Goal: Task Accomplishment & Management: Use online tool/utility

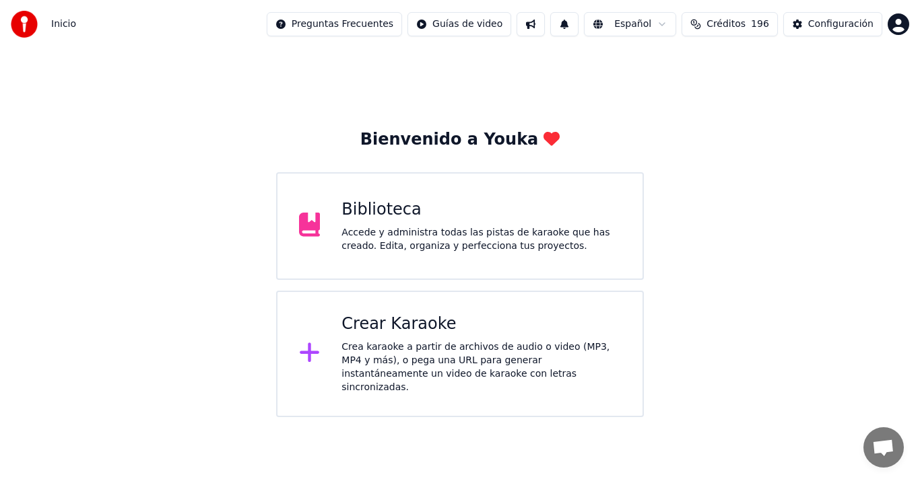
click at [457, 329] on div "Crear Karaoke" at bounding box center [480, 325] width 279 height 22
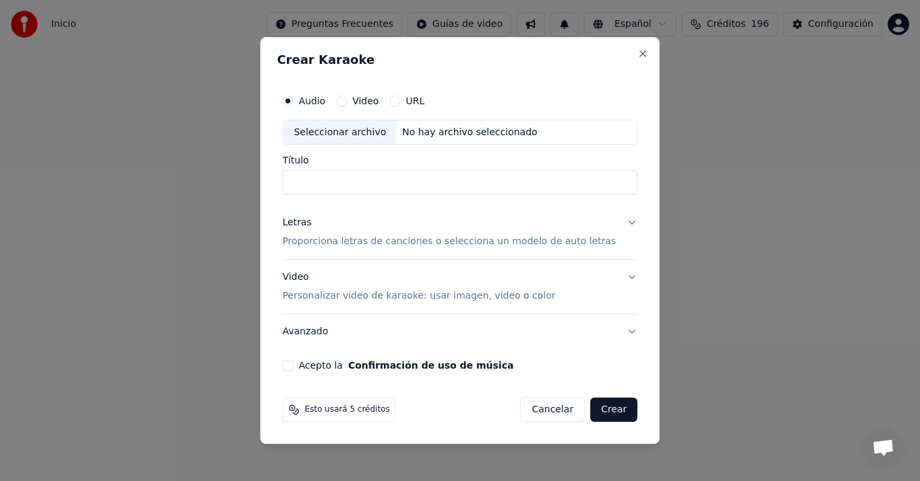
click at [339, 123] on div "Seleccionar archivo" at bounding box center [340, 133] width 114 height 24
type input "**********"
click at [349, 240] on p "Proporciona letras de canciones o selecciona un modelo de auto letras" at bounding box center [448, 242] width 333 height 13
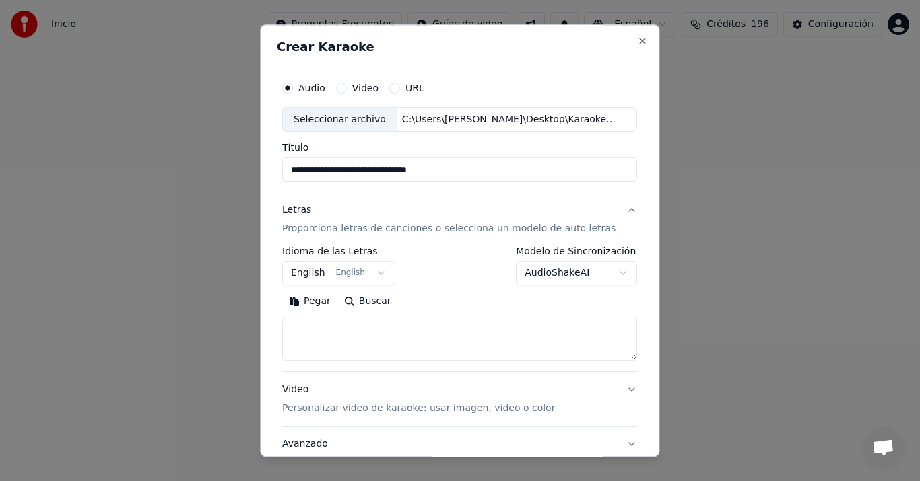
click at [331, 304] on button "Pegar" at bounding box center [309, 303] width 55 height 22
type textarea "**********"
click at [322, 277] on button "English English" at bounding box center [338, 274] width 113 height 24
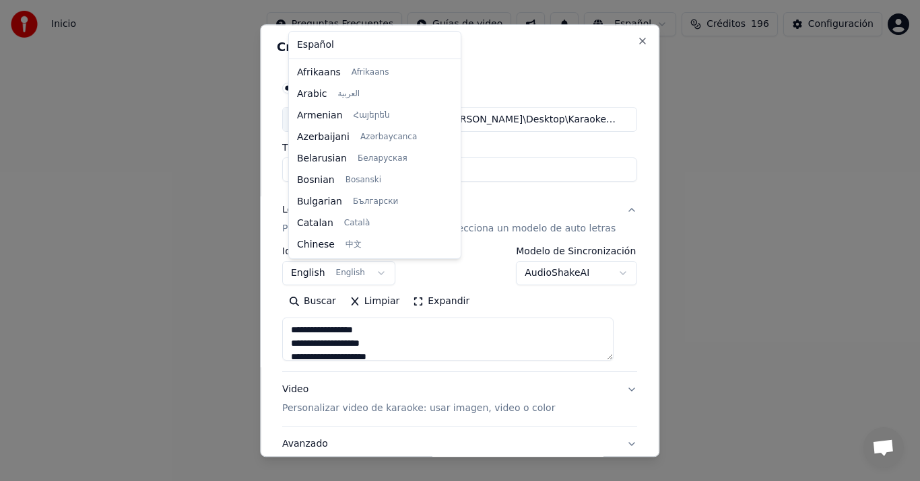
scroll to position [108, 0]
select select "**"
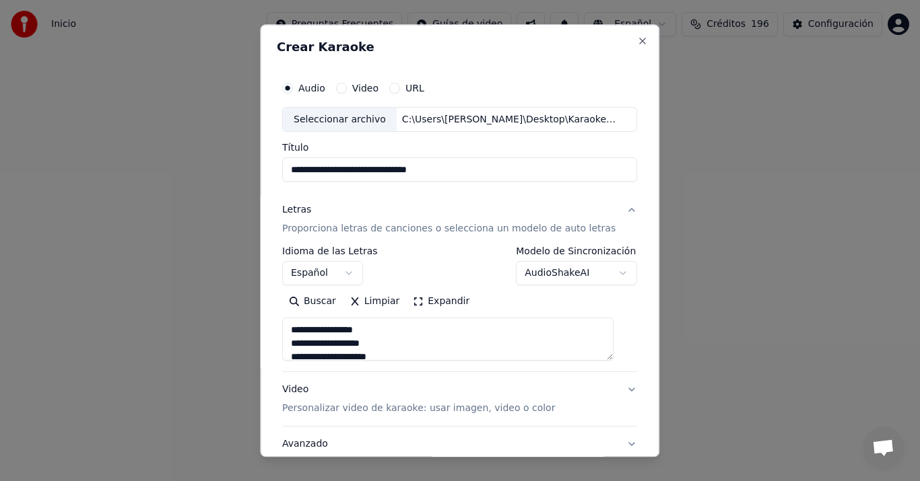
click at [308, 390] on div "Video Personalizar video de karaoke: usar imagen, video o color" at bounding box center [418, 400] width 273 height 32
type textarea "**********"
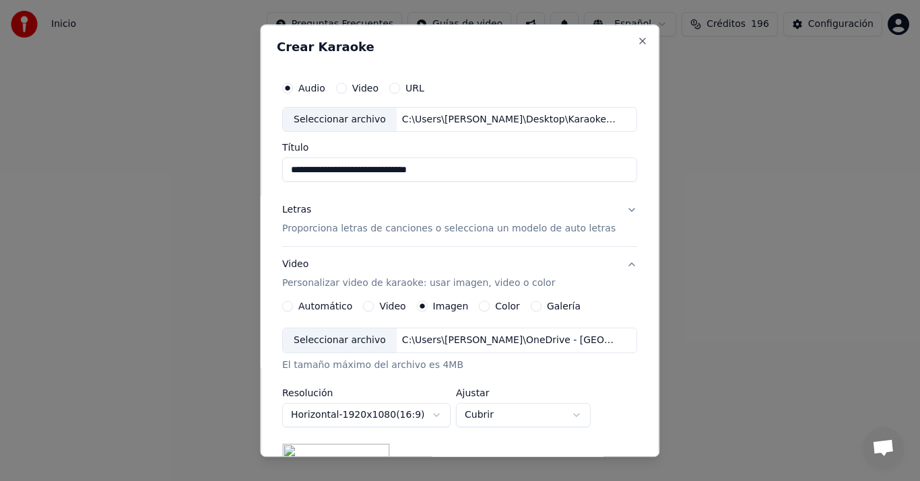
click at [354, 337] on div "Seleccionar archivo" at bounding box center [340, 341] width 114 height 24
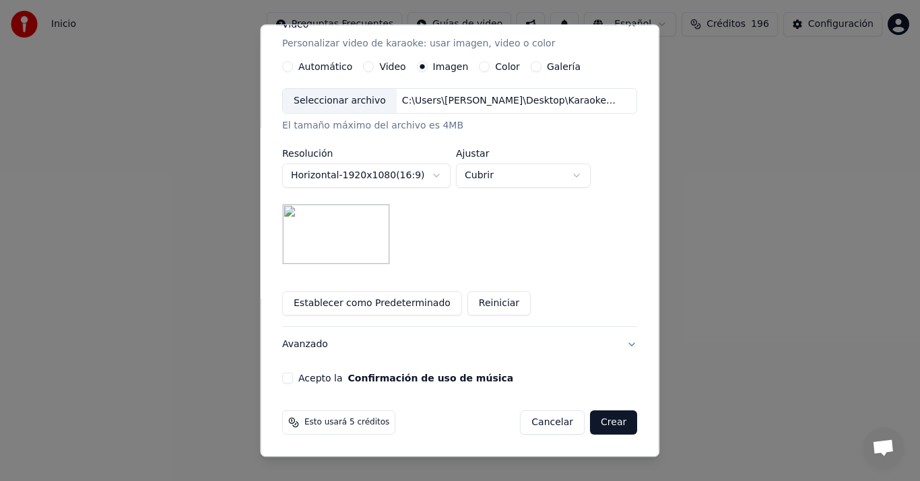
click at [314, 350] on button "Avanzado" at bounding box center [459, 345] width 355 height 35
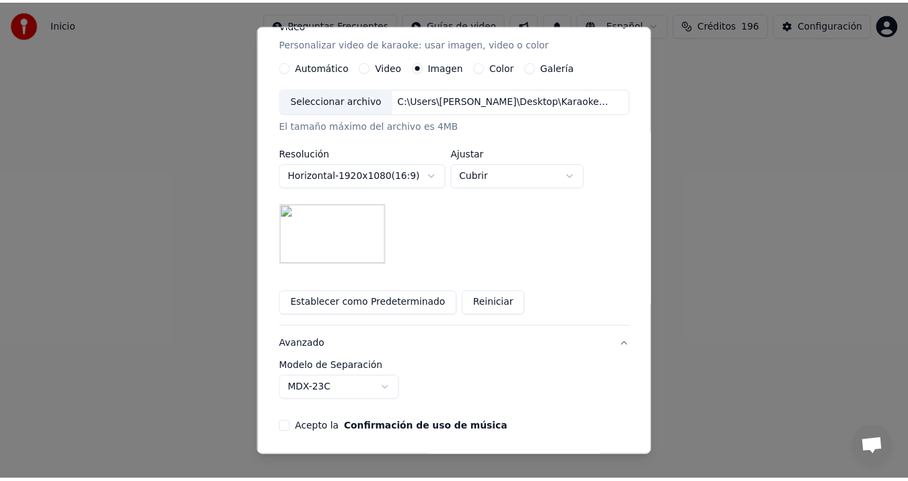
scroll to position [24, 0]
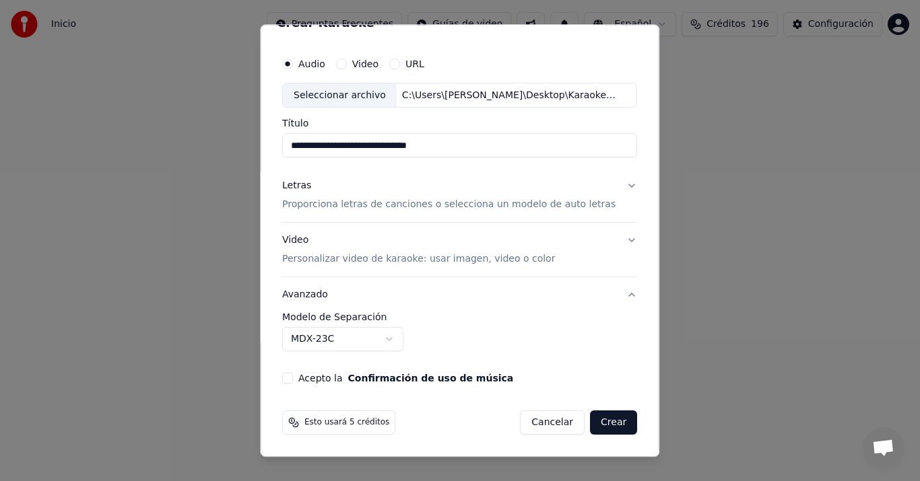
click at [306, 376] on label "Acepto la Confirmación de uso de música" at bounding box center [405, 378] width 215 height 9
click at [293, 376] on button "Acepto la Confirmación de uso de música" at bounding box center [287, 379] width 11 height 11
click at [603, 422] on button "Crear" at bounding box center [613, 423] width 47 height 24
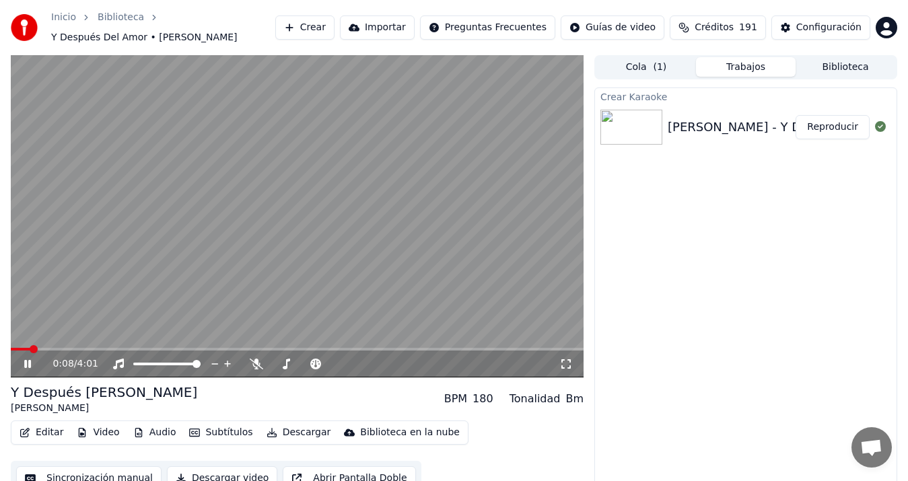
click at [123, 467] on button "Sincronización manual" at bounding box center [88, 479] width 145 height 24
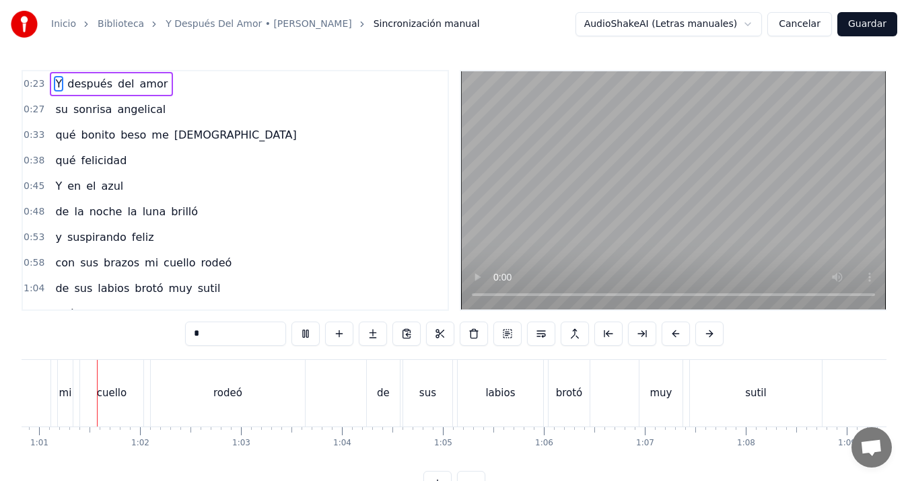
scroll to position [0, 6137]
click at [657, 406] on div "muy" at bounding box center [667, 393] width 43 height 67
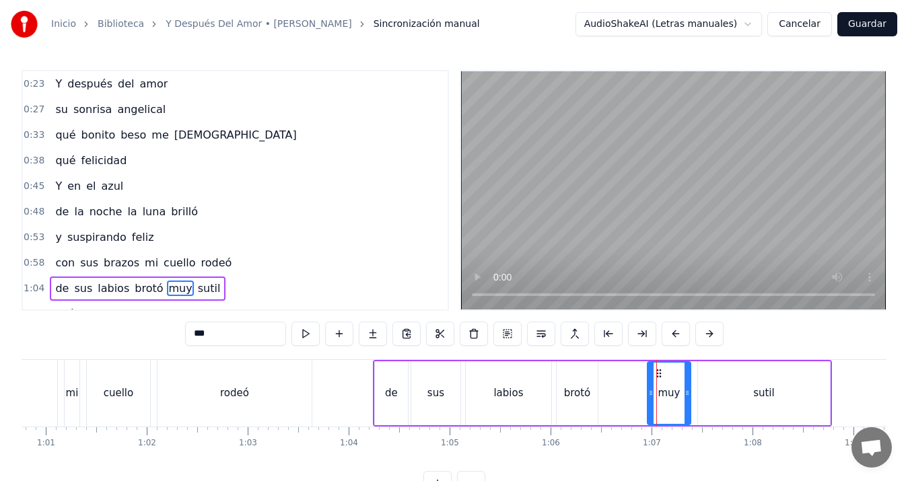
scroll to position [98, 0]
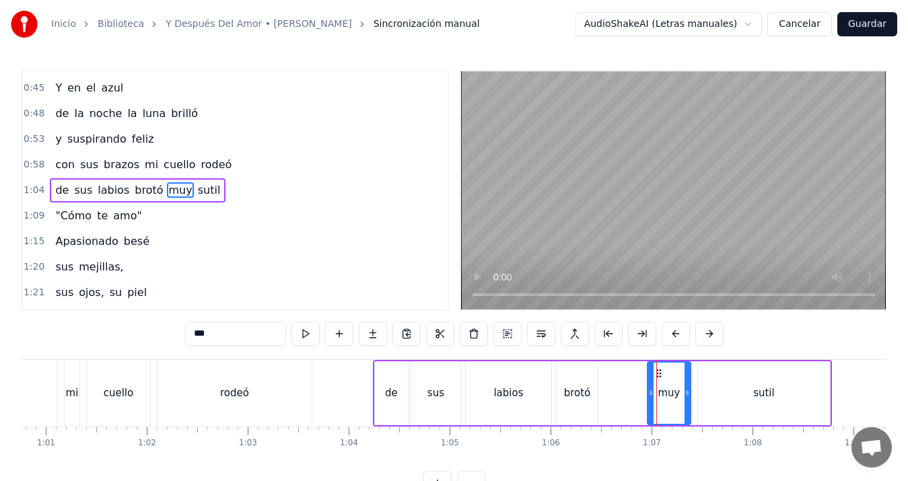
click at [264, 330] on input "***" at bounding box center [235, 334] width 101 height 24
type input "**"
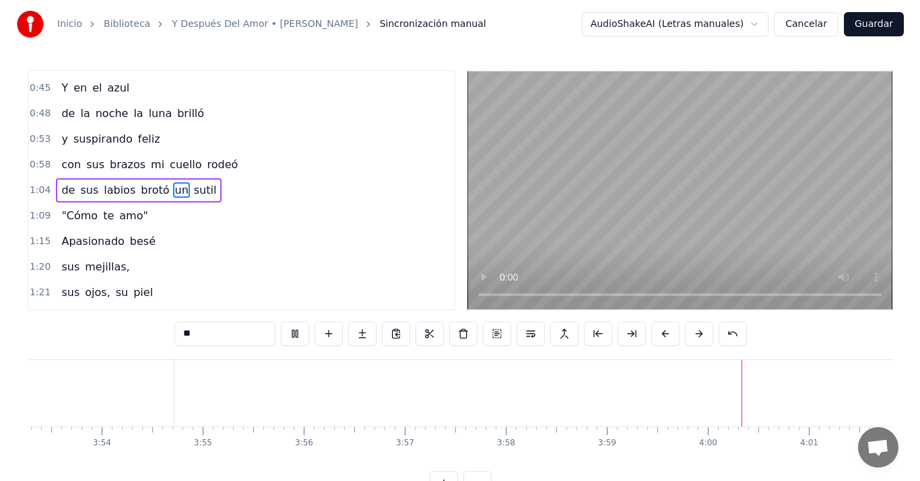
scroll to position [0, 23563]
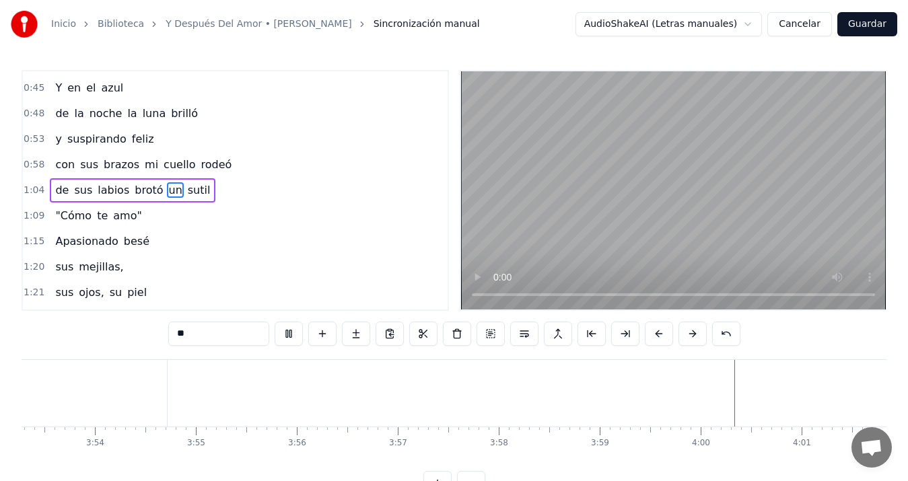
click at [869, 18] on button "Guardar" at bounding box center [868, 24] width 60 height 24
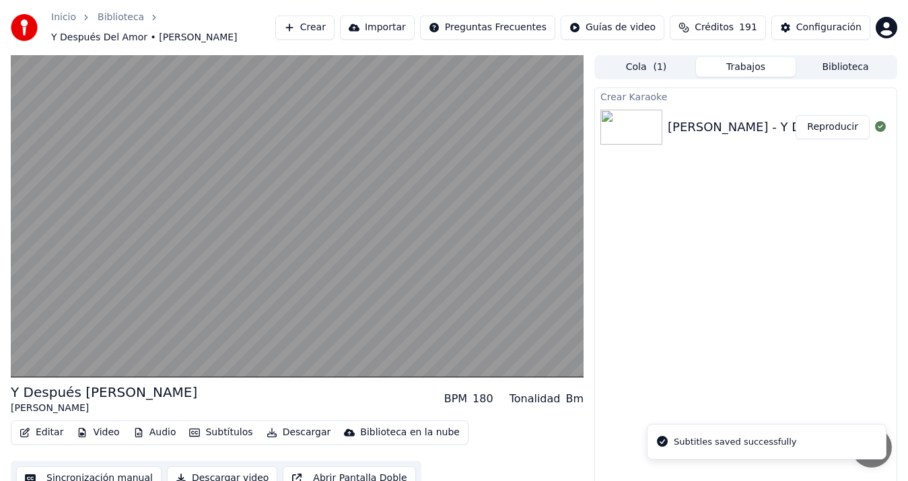
click at [237, 469] on button "Descargar video" at bounding box center [222, 479] width 110 height 24
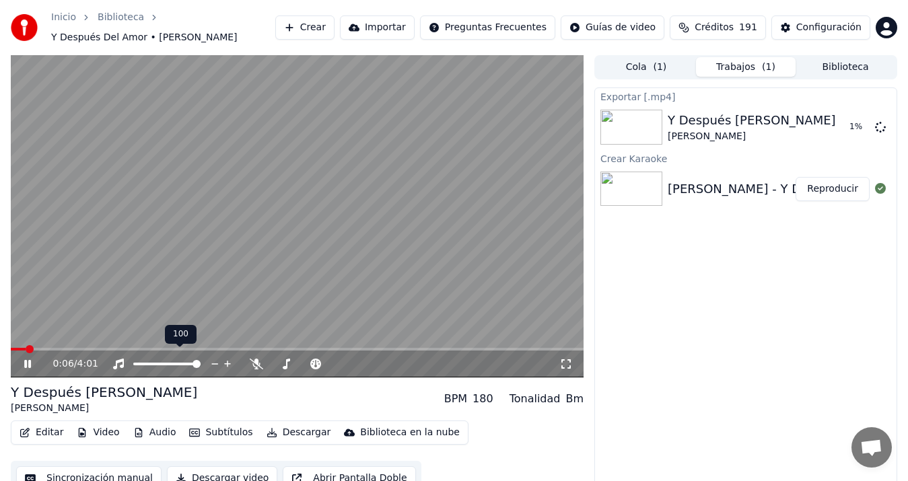
click at [193, 286] on video at bounding box center [297, 216] width 573 height 323
drag, startPoint x: 815, startPoint y: 279, endPoint x: 810, endPoint y: 265, distance: 14.9
click at [815, 279] on div "Exportar [.mp4] Y Después Del Amor [PERSON_NAME] Mostrar Crear Karaoke [PERSON_…" at bounding box center [746, 292] width 303 height 409
click at [335, 22] on button "Crear" at bounding box center [304, 27] width 59 height 24
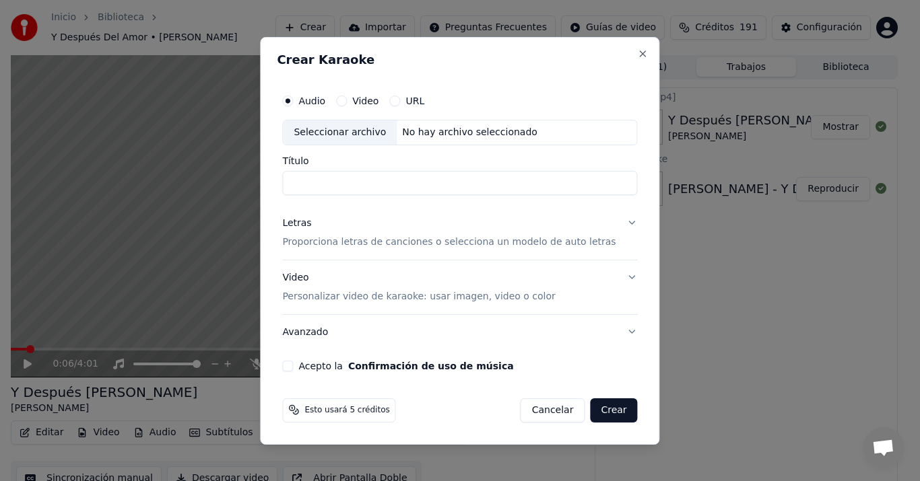
click at [339, 138] on div "Seleccionar archivo" at bounding box center [340, 133] width 114 height 24
type input "**********"
click at [310, 238] on p "Proporciona letras de canciones o selecciona un modelo de auto letras" at bounding box center [448, 242] width 333 height 13
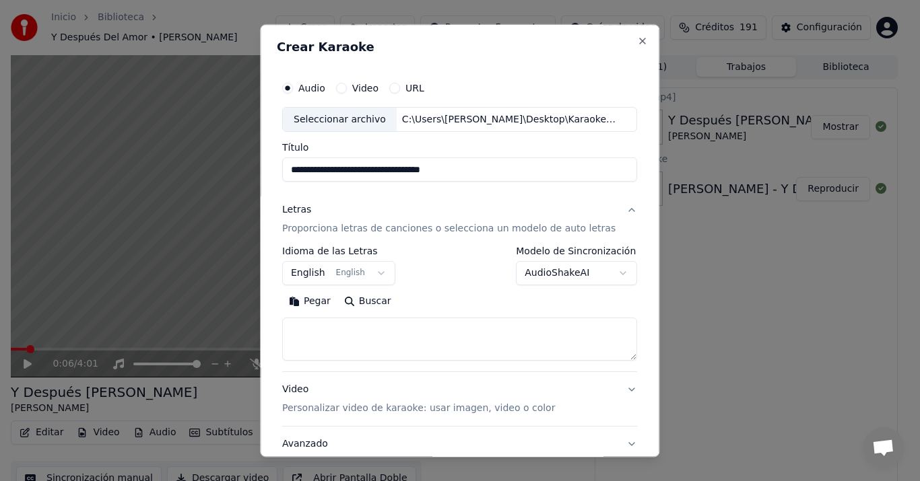
click at [316, 303] on button "Pegar" at bounding box center [309, 303] width 55 height 22
type textarea "**********"
click at [310, 274] on body "**********" at bounding box center [454, 240] width 908 height 481
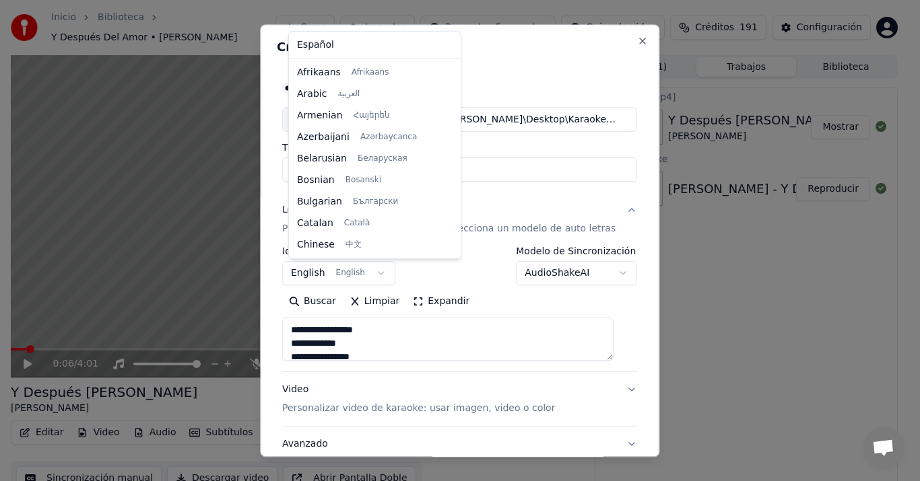
scroll to position [108, 0]
select select "**"
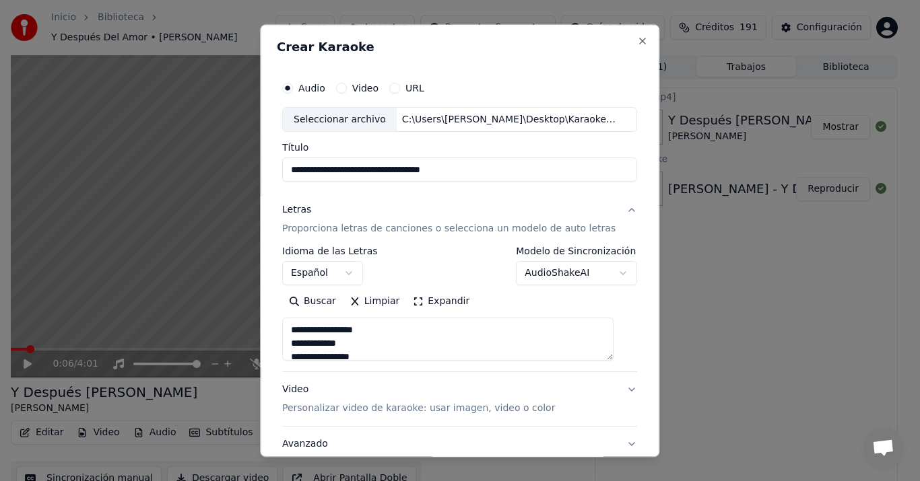
click at [319, 406] on p "Personalizar video de karaoke: usar imagen, video o color" at bounding box center [418, 409] width 273 height 13
type textarea "**********"
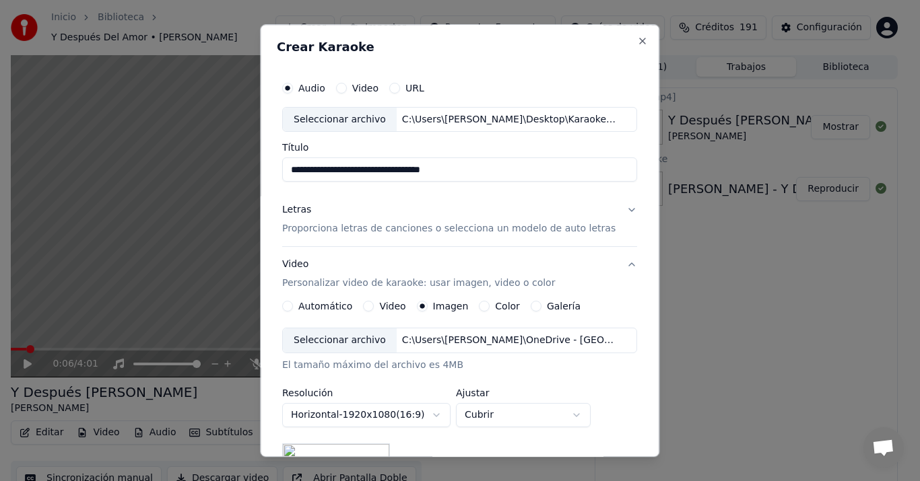
click at [364, 334] on div "Seleccionar archivo" at bounding box center [340, 341] width 114 height 24
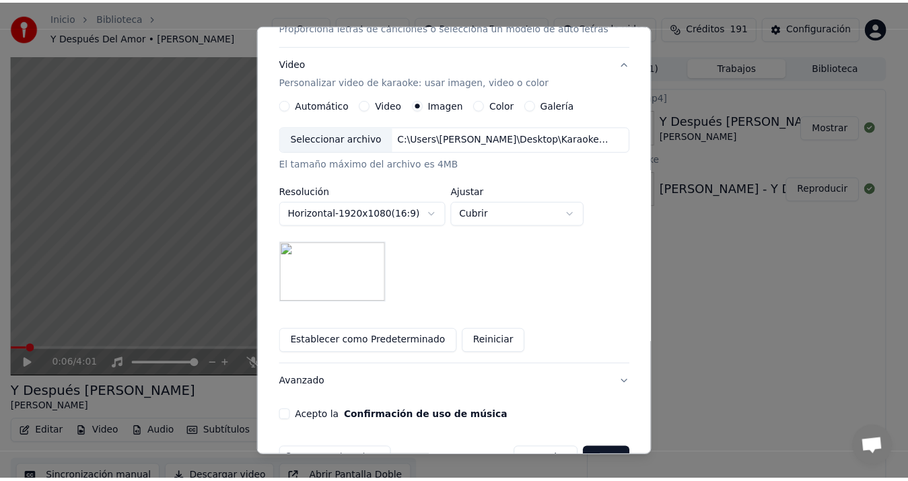
scroll to position [240, 0]
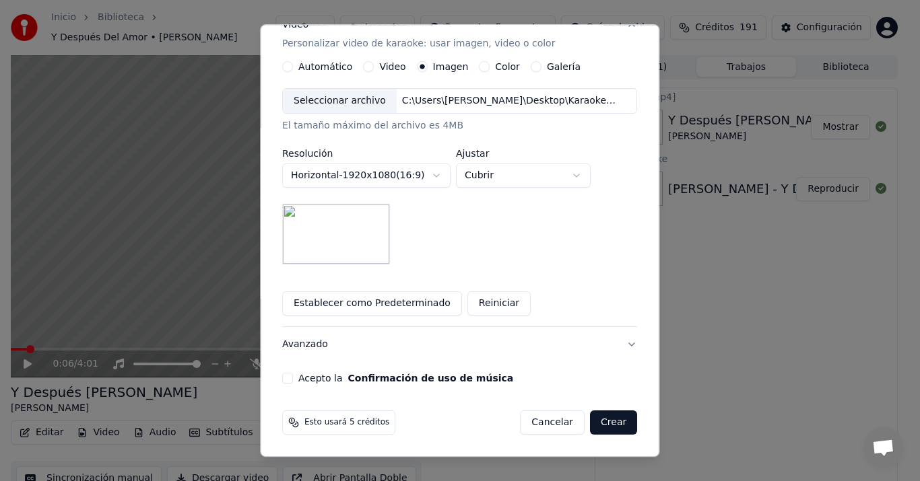
click at [302, 383] on div "Acepto la Confirmación de uso de música" at bounding box center [459, 379] width 355 height 11
click at [293, 378] on button "Acepto la Confirmación de uso de música" at bounding box center [287, 379] width 11 height 11
click at [597, 418] on button "Crear" at bounding box center [613, 423] width 47 height 24
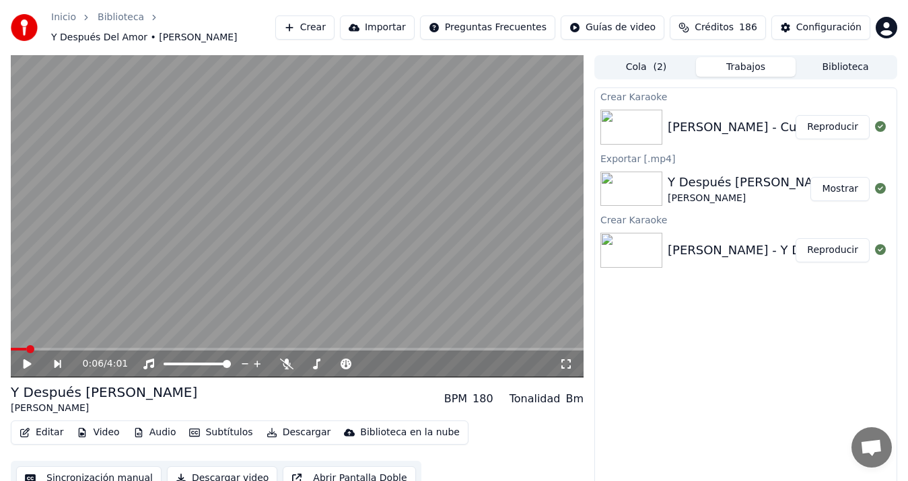
click at [850, 116] on button "Reproducir" at bounding box center [833, 127] width 74 height 24
click at [124, 471] on button "Sincronización manual" at bounding box center [88, 479] width 145 height 24
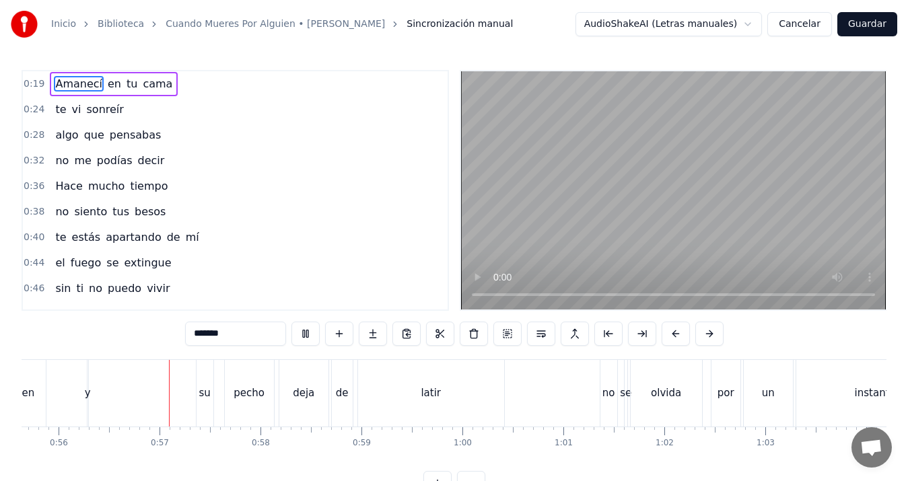
scroll to position [0, 5661]
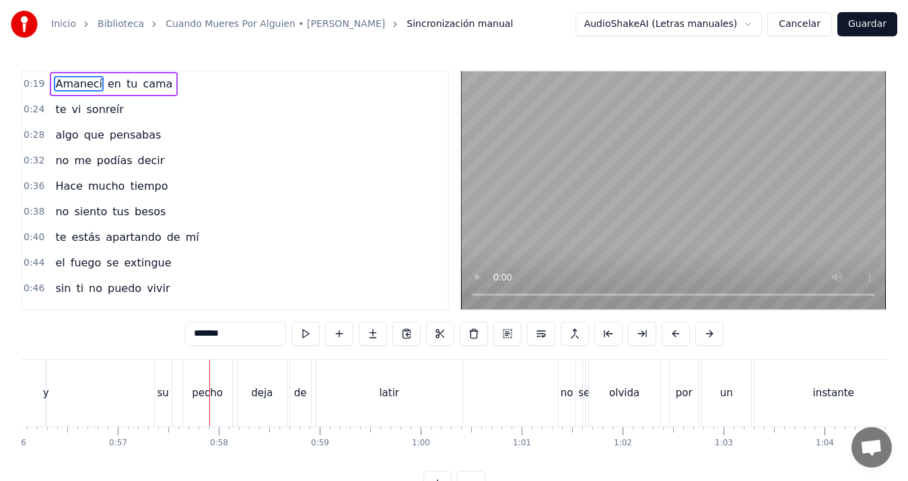
click at [103, 392] on div "y su pecho deja de latir" at bounding box center [255, 393] width 421 height 67
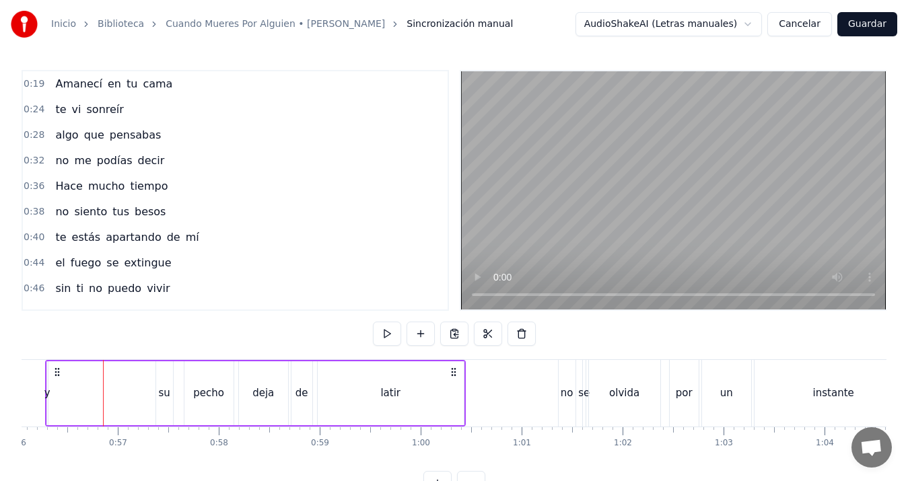
click at [162, 397] on div "su" at bounding box center [164, 393] width 11 height 15
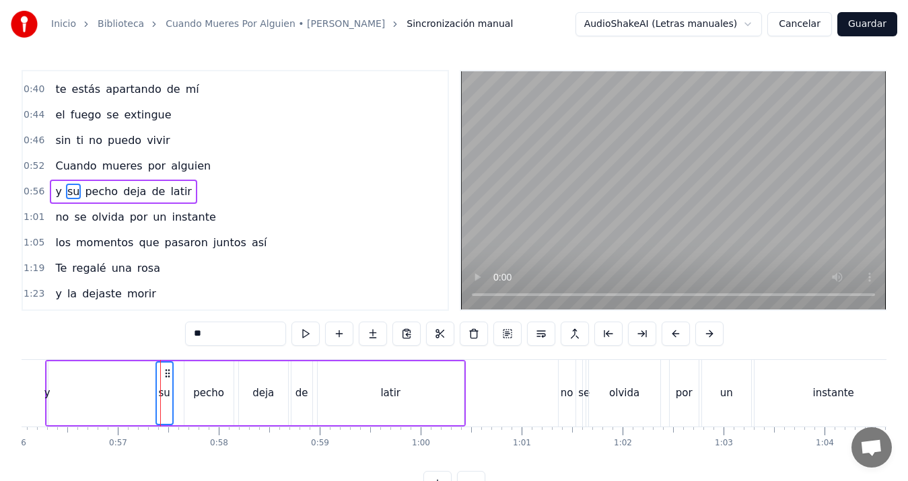
scroll to position [149, 0]
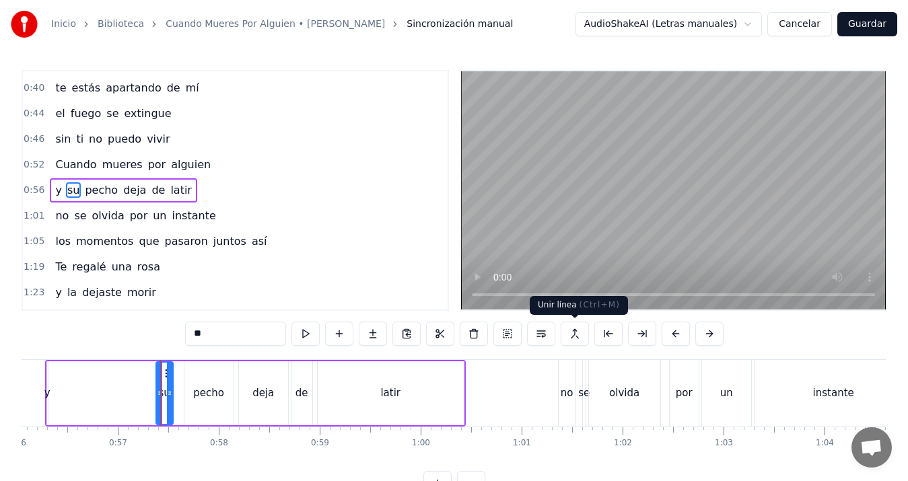
click at [572, 331] on button at bounding box center [575, 334] width 28 height 24
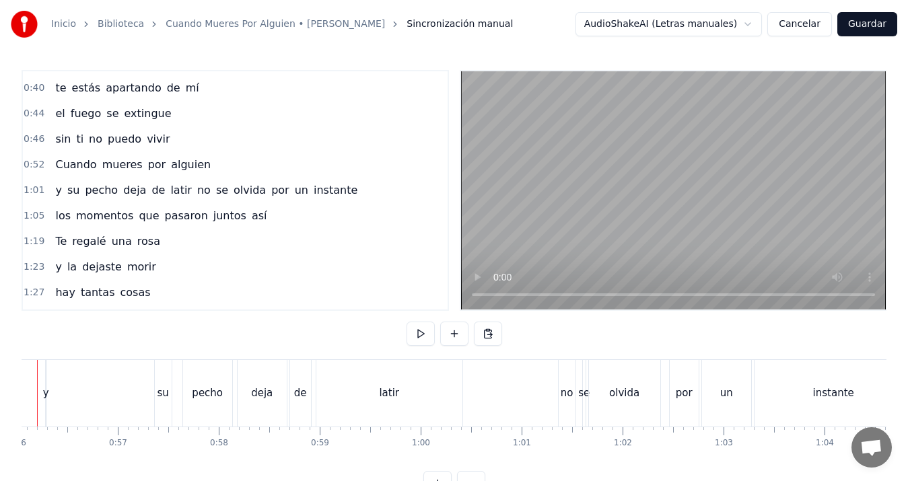
scroll to position [0, 5609]
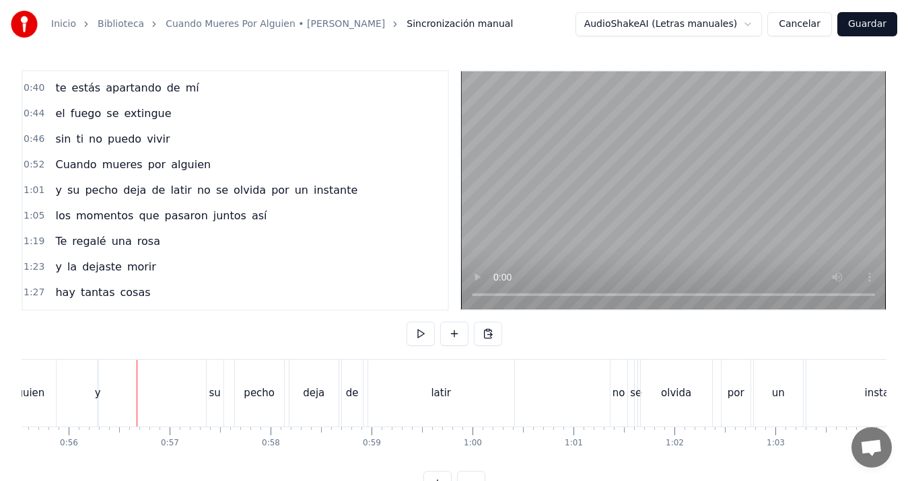
click at [23, 387] on div "alguien" at bounding box center [25, 393] width 37 height 15
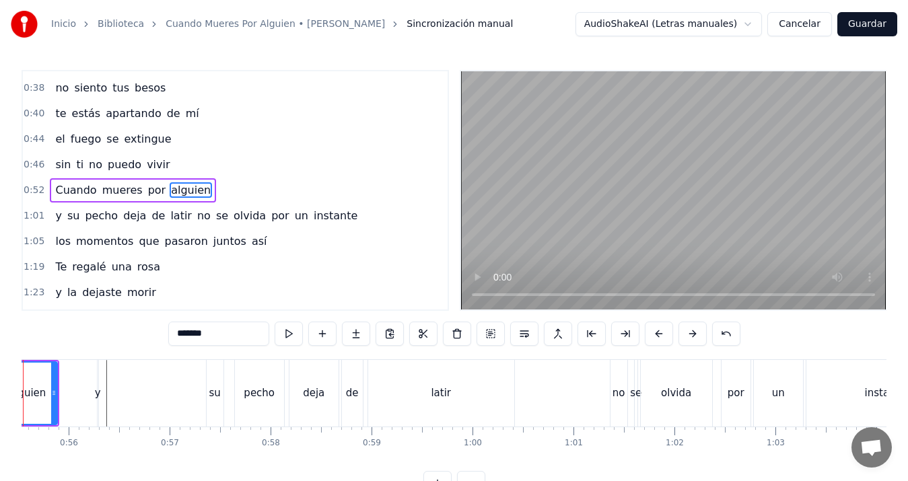
scroll to position [0, 5543]
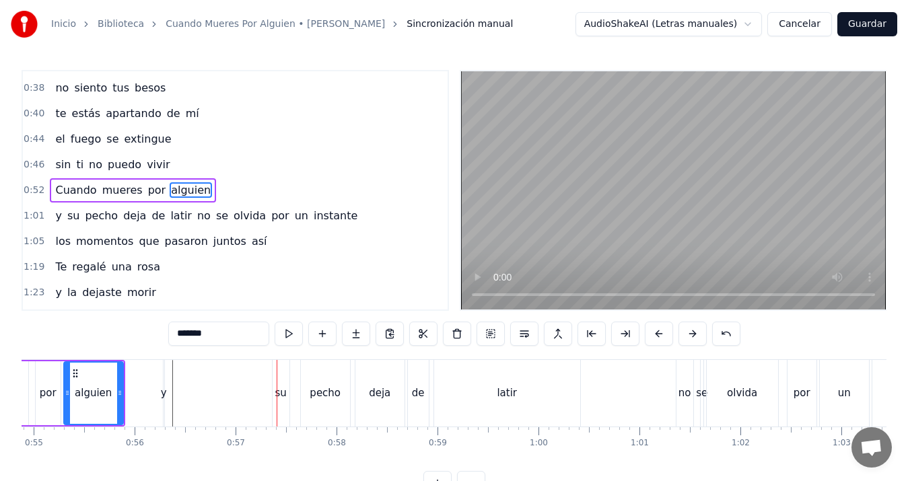
click at [164, 388] on div "y" at bounding box center [164, 393] width 6 height 15
type input "*"
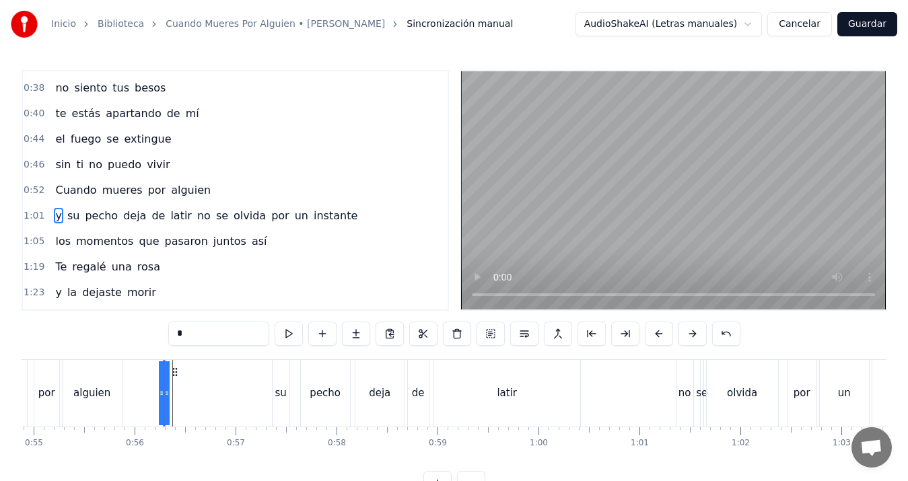
scroll to position [149, 0]
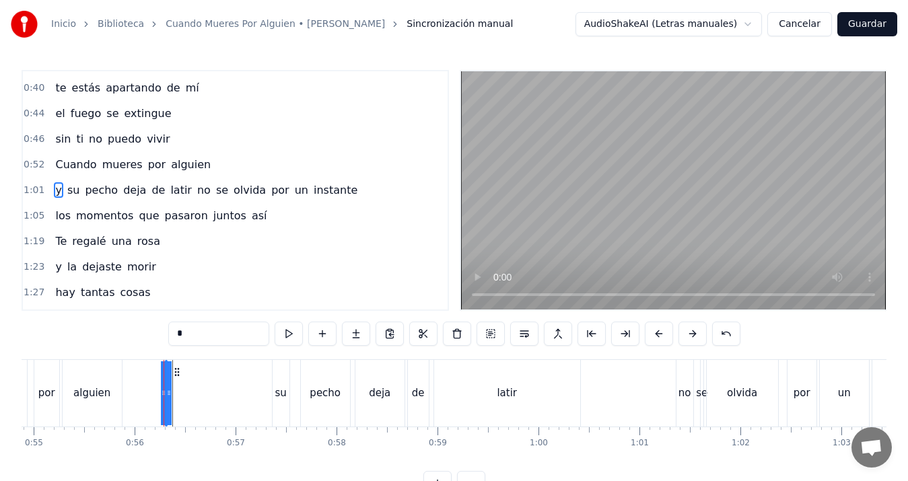
click at [168, 391] on div "y" at bounding box center [165, 393] width 6 height 15
drag, startPoint x: 168, startPoint y: 391, endPoint x: 158, endPoint y: 395, distance: 10.3
click at [158, 395] on div "y" at bounding box center [159, 394] width 7 height 64
drag, startPoint x: 161, startPoint y: 395, endPoint x: 264, endPoint y: 401, distance: 103.2
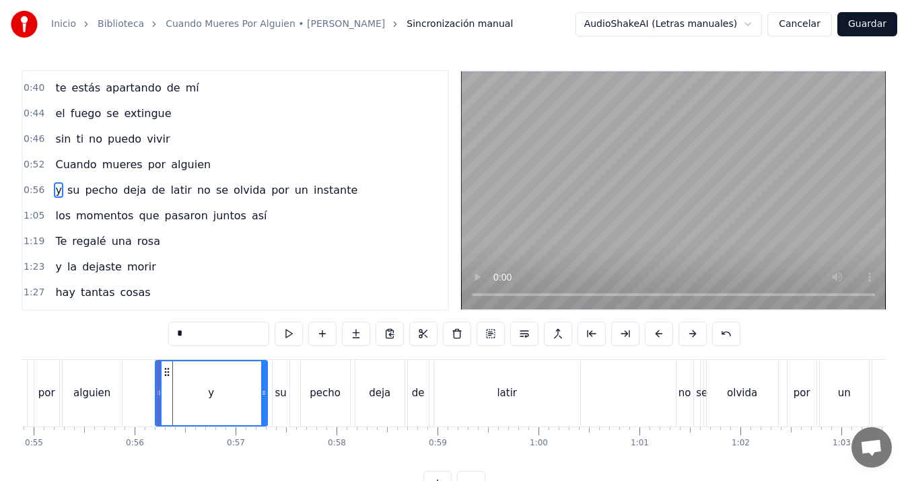
click at [264, 401] on div at bounding box center [263, 394] width 5 height 64
click at [48, 389] on div "por" at bounding box center [46, 393] width 17 height 15
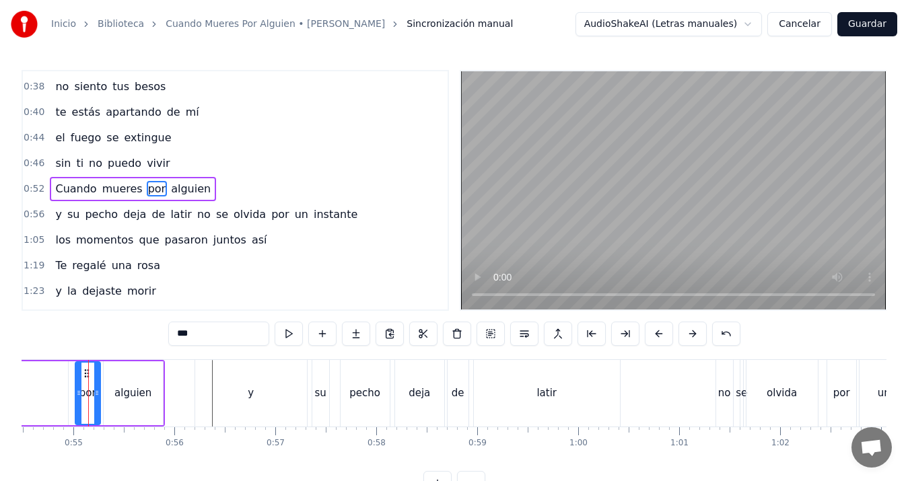
scroll to position [0, 5503]
click at [224, 387] on div "y" at bounding box center [252, 393] width 112 height 67
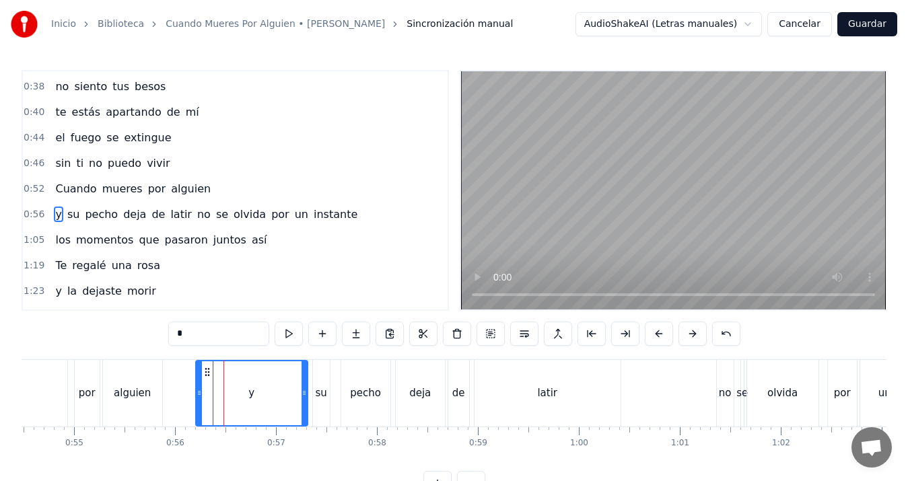
scroll to position [149, 0]
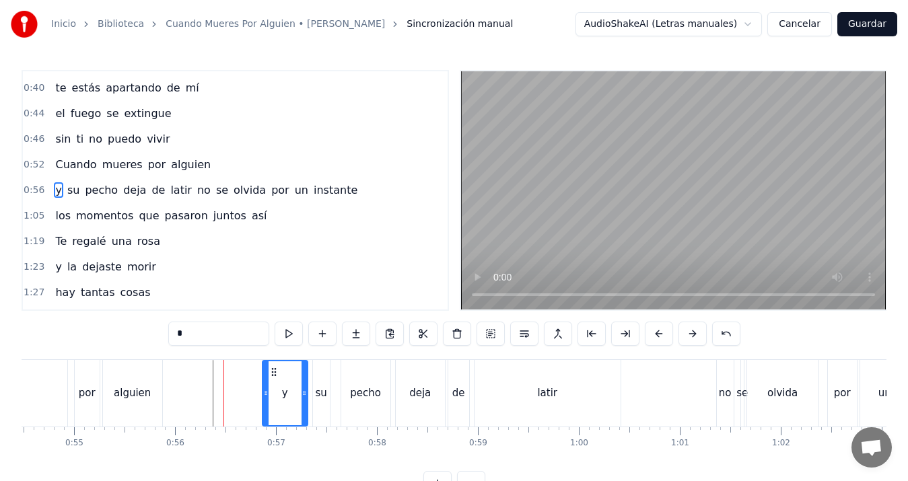
drag, startPoint x: 199, startPoint y: 393, endPoint x: 267, endPoint y: 391, distance: 67.4
click at [267, 391] on icon at bounding box center [265, 393] width 5 height 11
click at [89, 387] on div "por" at bounding box center [87, 393] width 17 height 15
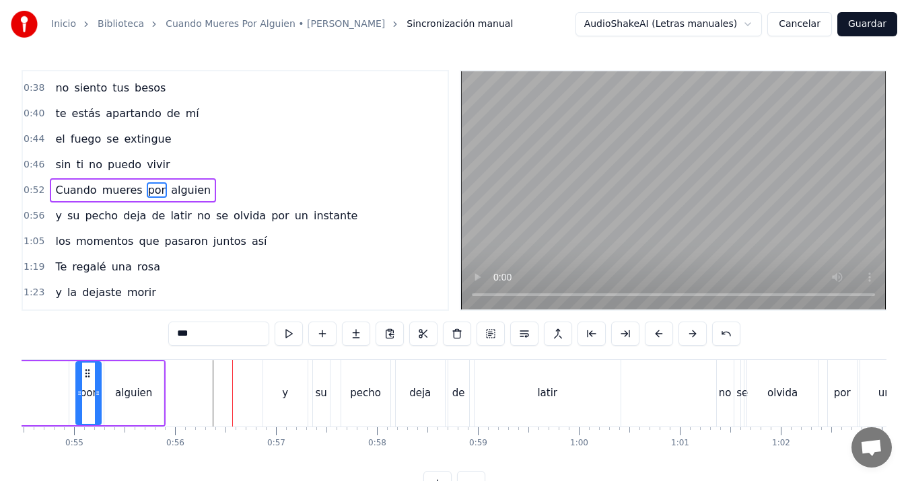
click at [135, 395] on div "alguien" at bounding box center [133, 393] width 37 height 15
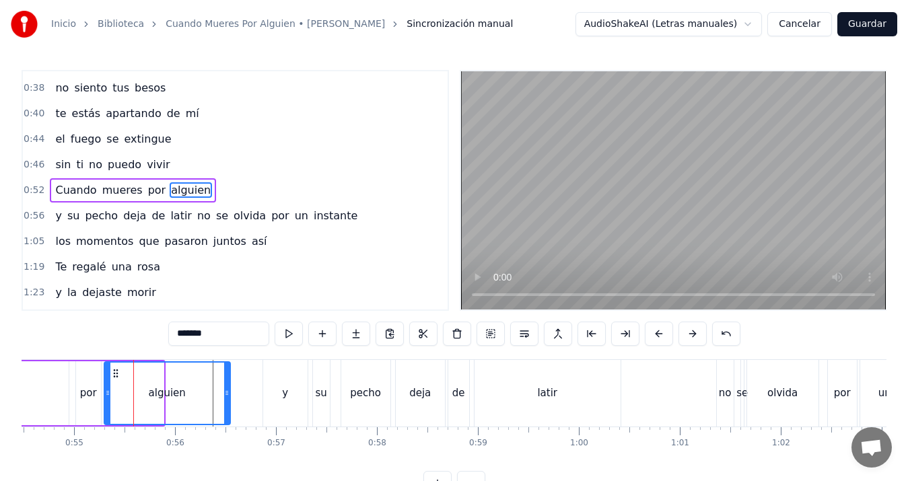
drag, startPoint x: 162, startPoint y: 391, endPoint x: 228, endPoint y: 387, distance: 66.8
click at [228, 387] on div at bounding box center [226, 393] width 5 height 61
type input "******"
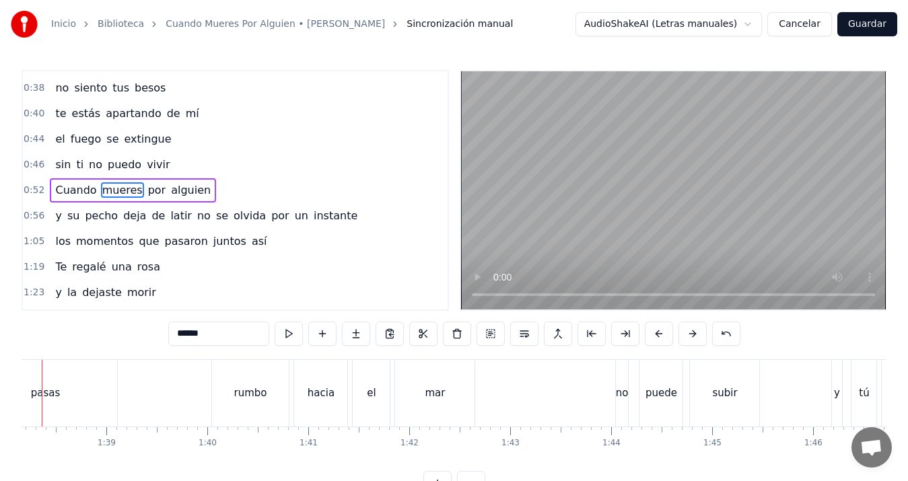
scroll to position [0, 9867]
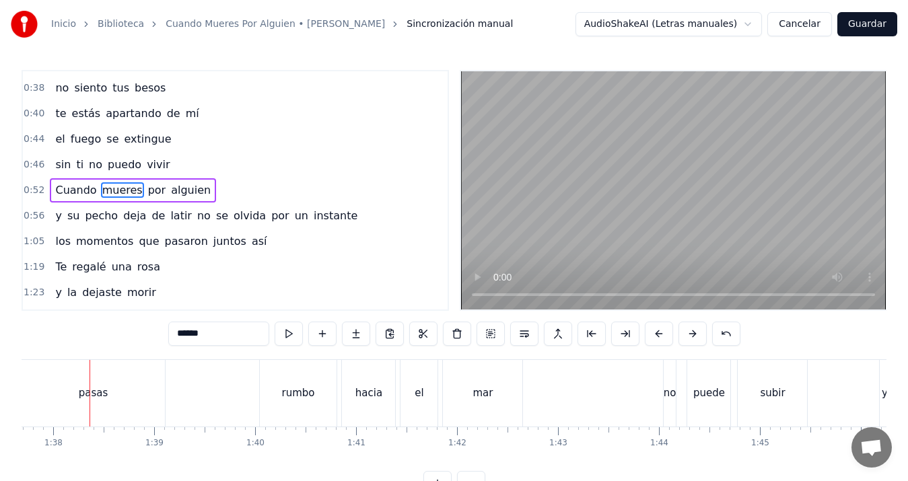
click at [92, 394] on div "pasas" at bounding box center [94, 393] width 30 height 15
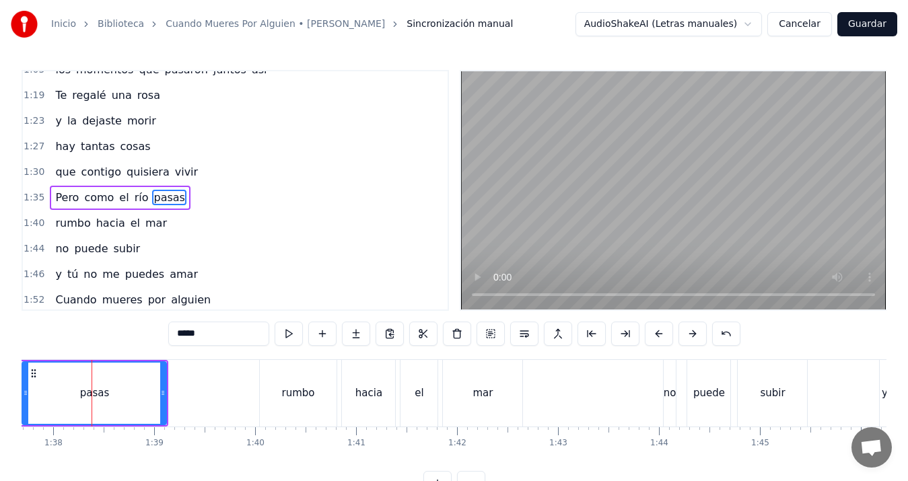
scroll to position [303, 0]
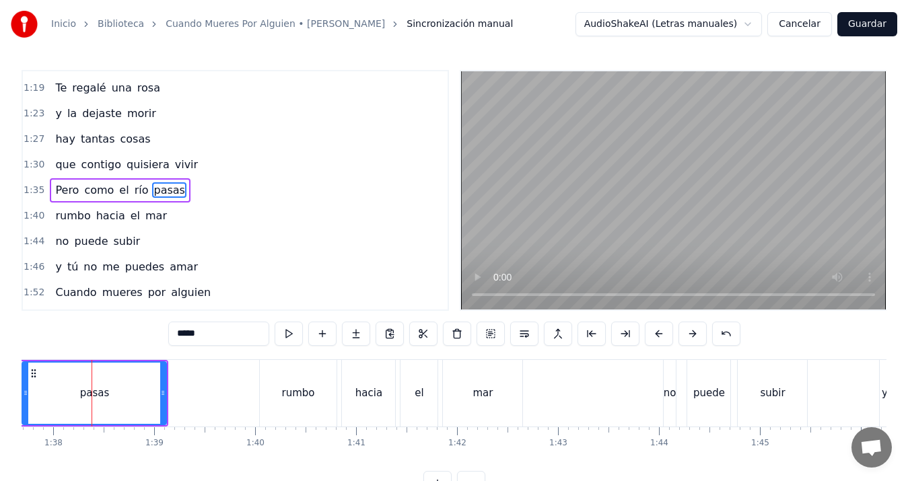
click at [215, 342] on input "*****" at bounding box center [218, 334] width 101 height 24
click at [8, 384] on div "Inicio Biblioteca Cuando Mueres Por Alguien • [PERSON_NAME] Sincronización manu…" at bounding box center [454, 248] width 908 height 496
click at [14, 380] on div "Inicio Biblioteca Cuando Mueres Por Alguien • [PERSON_NAME] Sincronización manu…" at bounding box center [454, 248] width 908 height 496
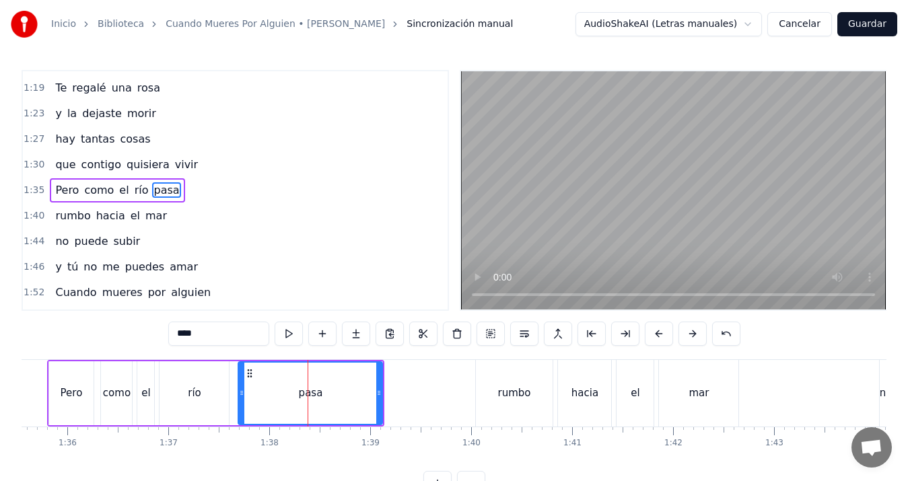
scroll to position [0, 9592]
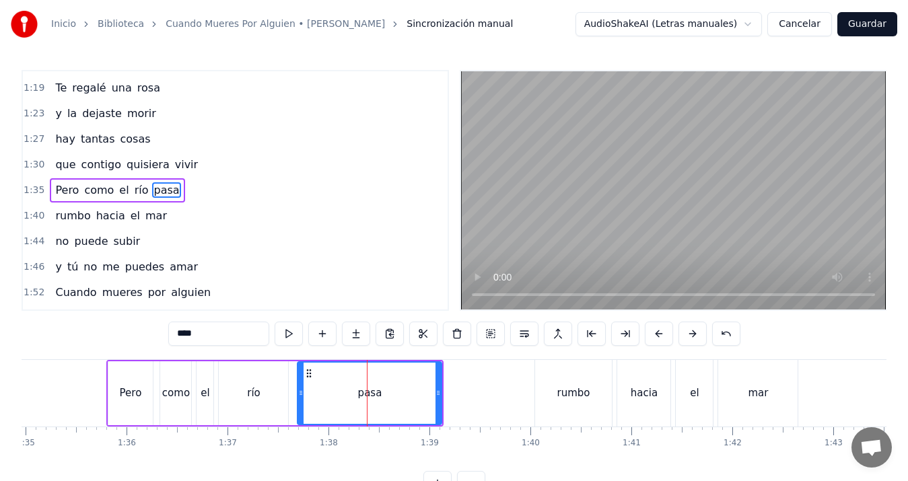
click at [145, 366] on div "Pero" at bounding box center [130, 394] width 45 height 64
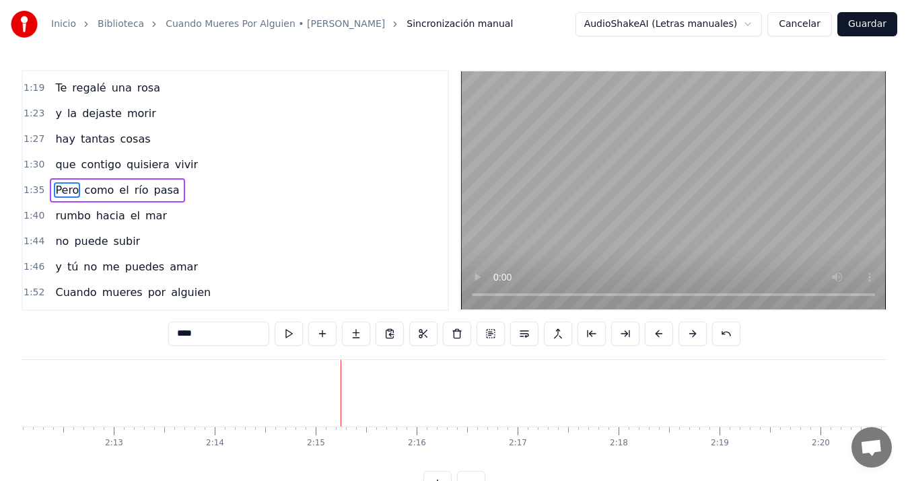
scroll to position [0, 12585]
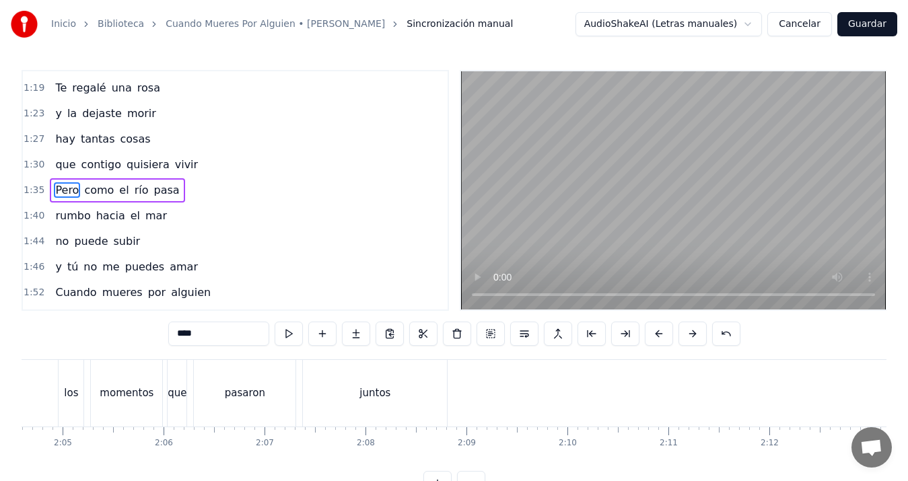
click at [366, 395] on div "juntos" at bounding box center [375, 393] width 31 height 15
type input "******"
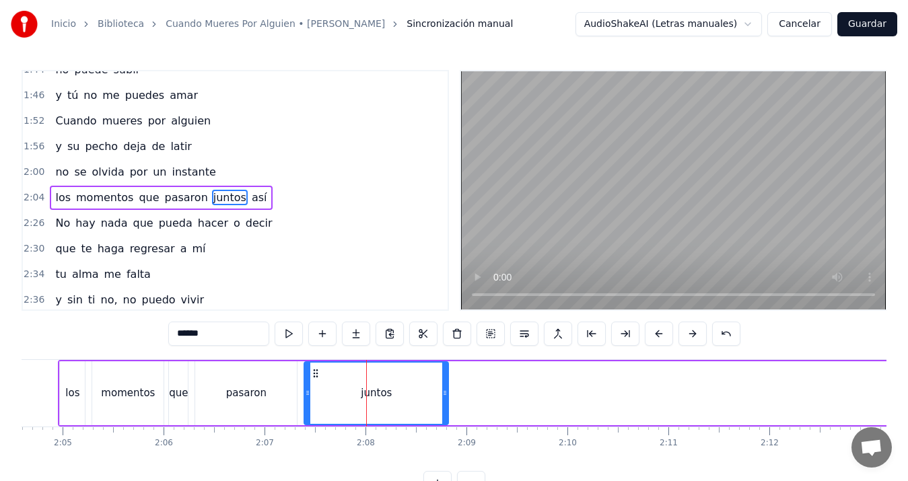
scroll to position [482, 0]
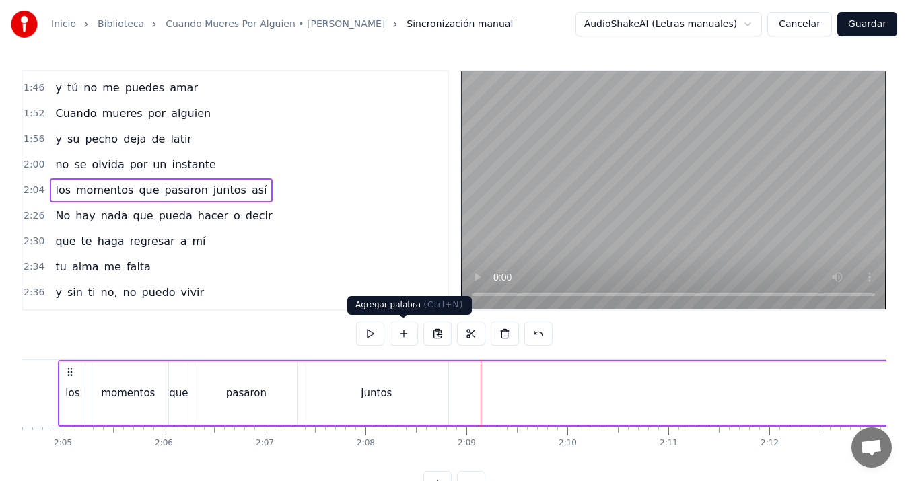
click at [403, 335] on button at bounding box center [404, 334] width 28 height 24
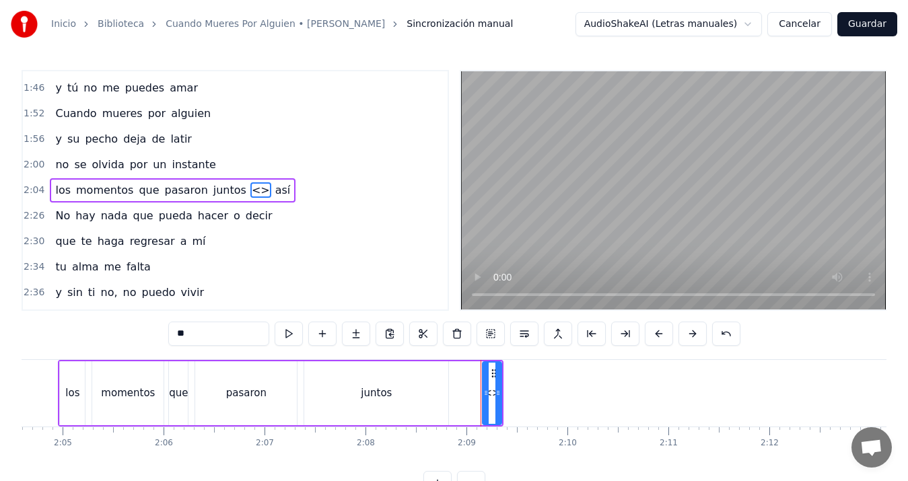
click at [251, 187] on span "<>" at bounding box center [261, 189] width 21 height 15
type input "***"
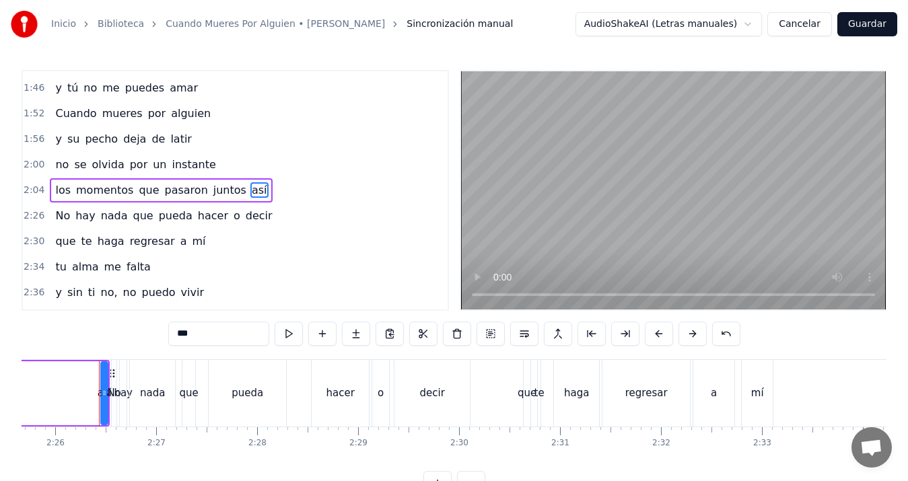
scroll to position [0, 14724]
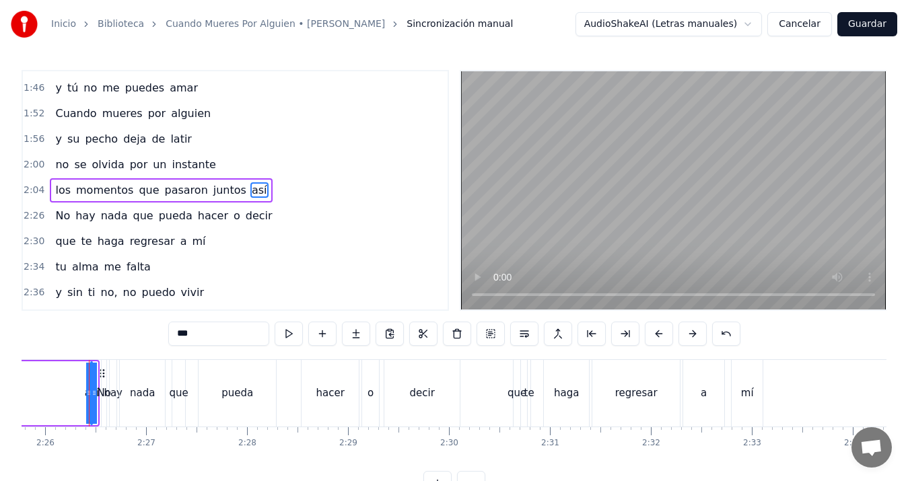
drag, startPoint x: 94, startPoint y: 395, endPoint x: 35, endPoint y: 387, distance: 59.7
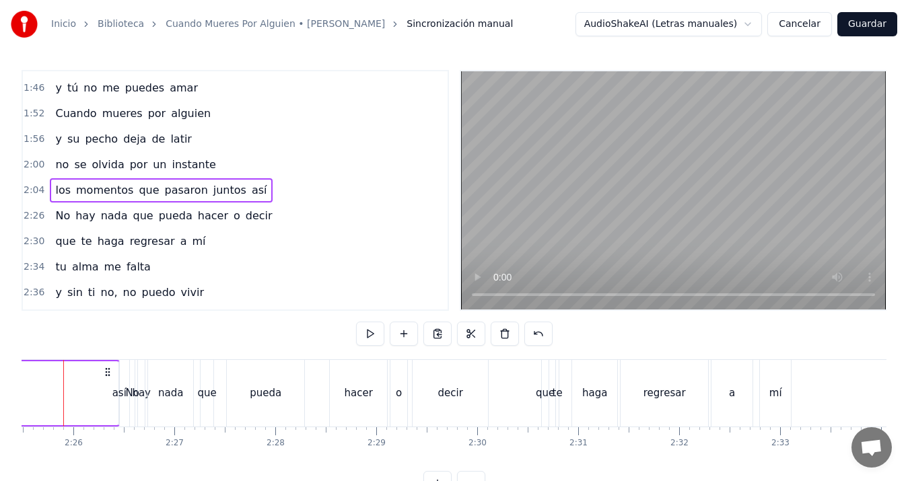
scroll to position [0, 14670]
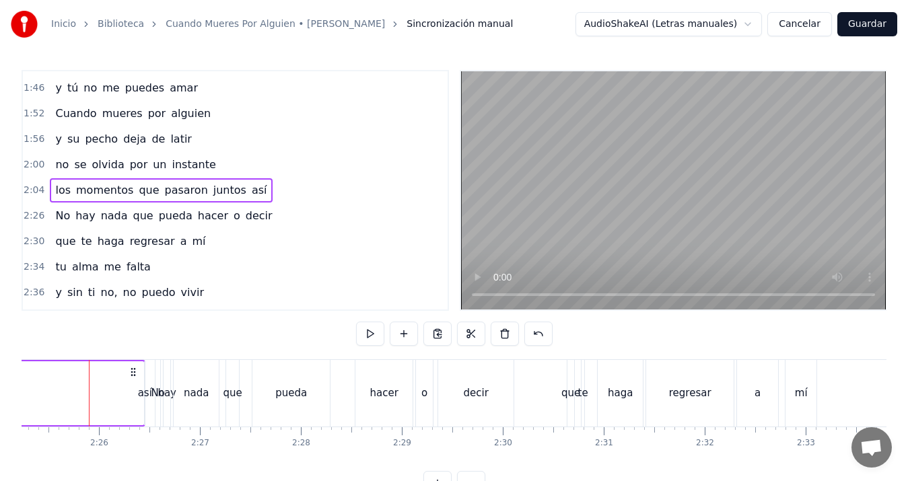
click at [142, 399] on div "así" at bounding box center [145, 393] width 14 height 15
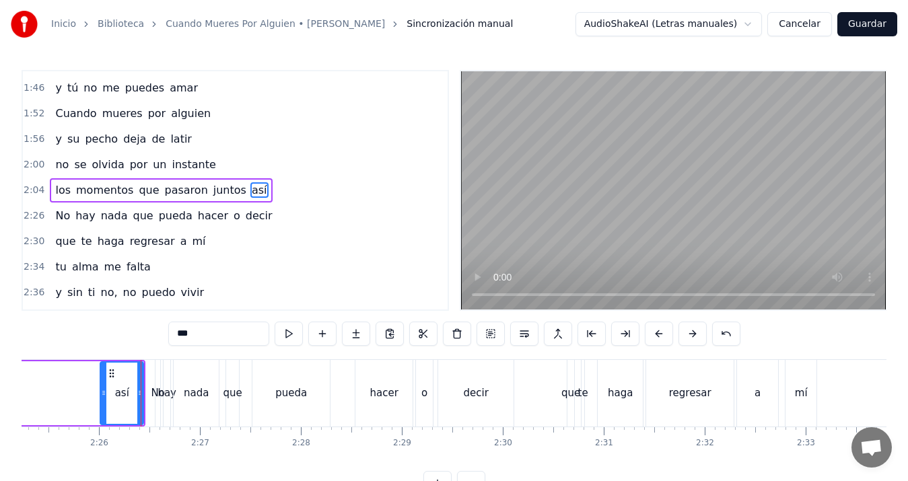
drag, startPoint x: 149, startPoint y: 396, endPoint x: 104, endPoint y: 387, distance: 45.3
click at [104, 387] on div at bounding box center [103, 393] width 5 height 61
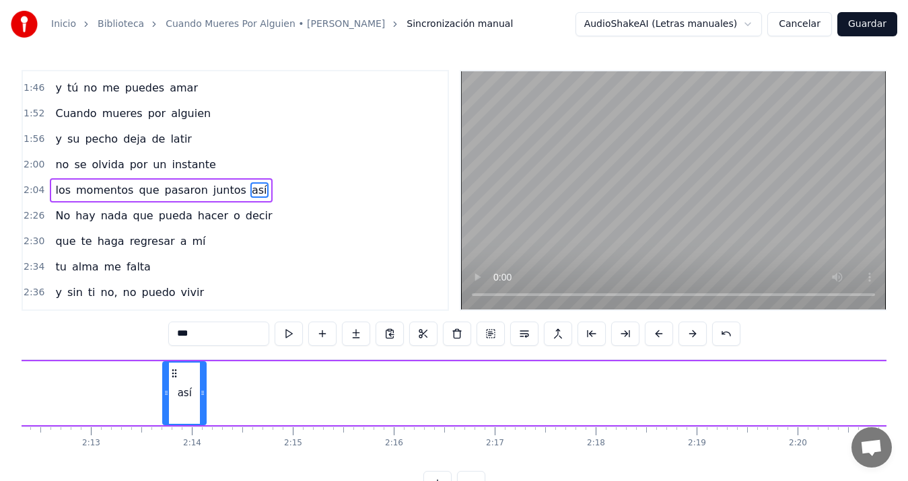
drag, startPoint x: 113, startPoint y: 376, endPoint x: 68, endPoint y: 375, distance: 45.1
click at [169, 375] on icon at bounding box center [174, 373] width 11 height 11
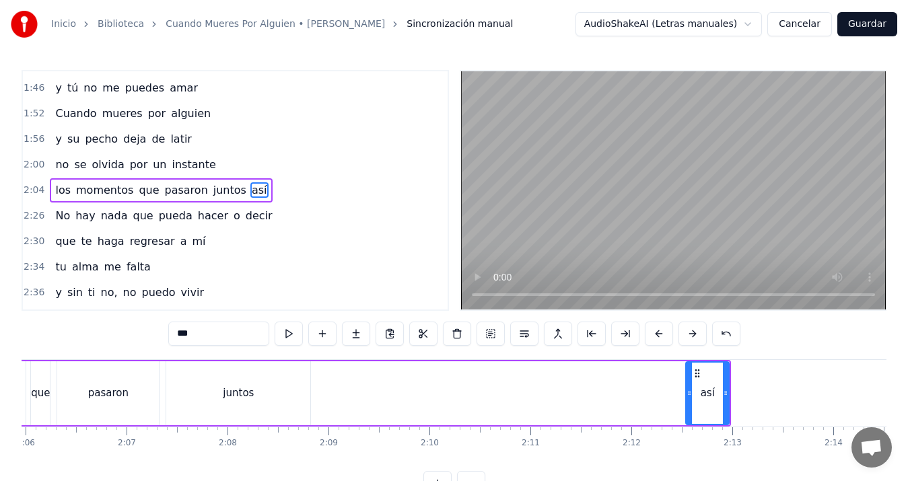
scroll to position [0, 12645]
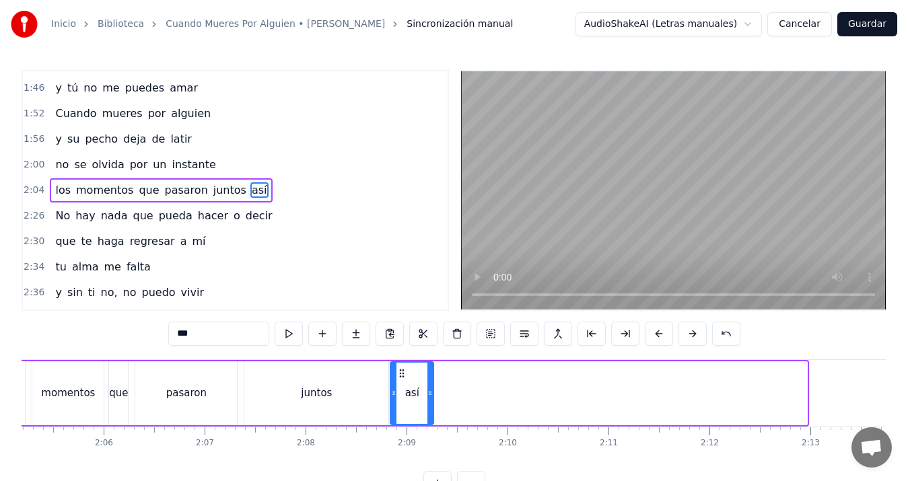
drag, startPoint x: 774, startPoint y: 374, endPoint x: 401, endPoint y: 372, distance: 373.7
click at [401, 372] on icon at bounding box center [402, 373] width 11 height 11
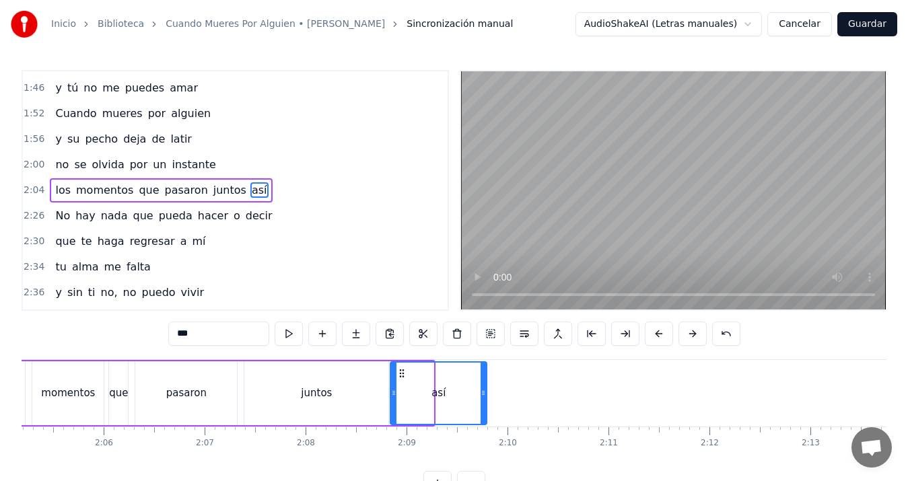
drag, startPoint x: 432, startPoint y: 395, endPoint x: 393, endPoint y: 384, distance: 41.2
click at [487, 397] on div "así" at bounding box center [439, 394] width 98 height 64
click at [86, 384] on div "momentos" at bounding box center [67, 394] width 71 height 64
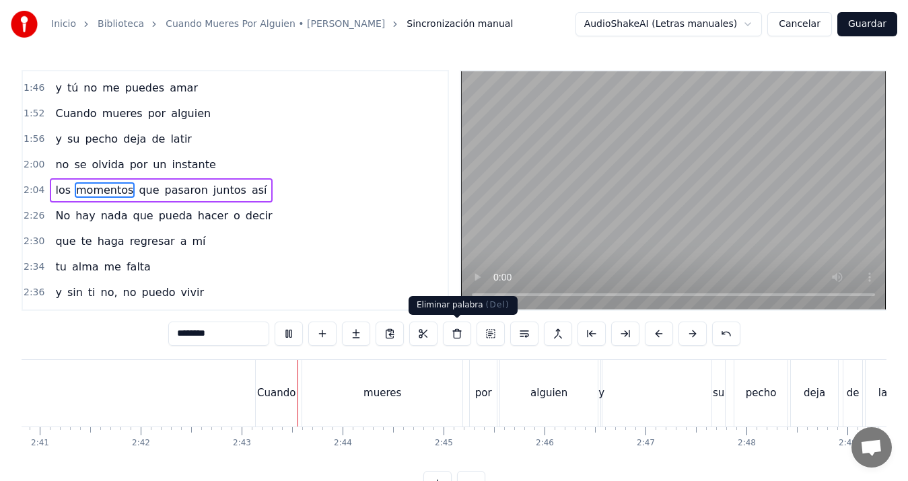
scroll to position [0, 16401]
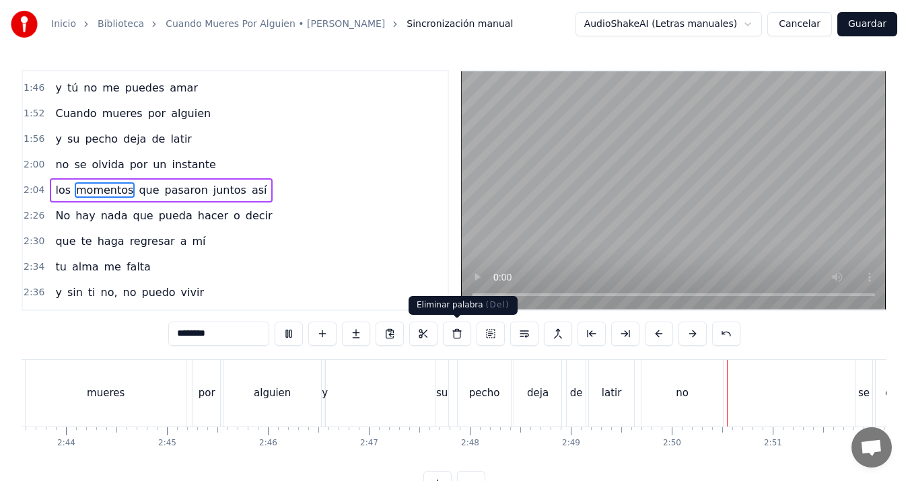
click at [486, 303] on span "( Del )" at bounding box center [498, 304] width 24 height 9
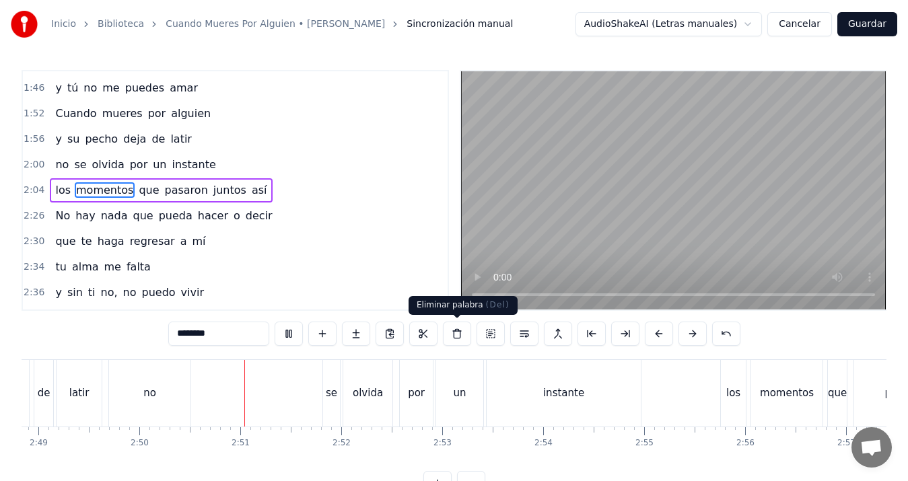
scroll to position [0, 17154]
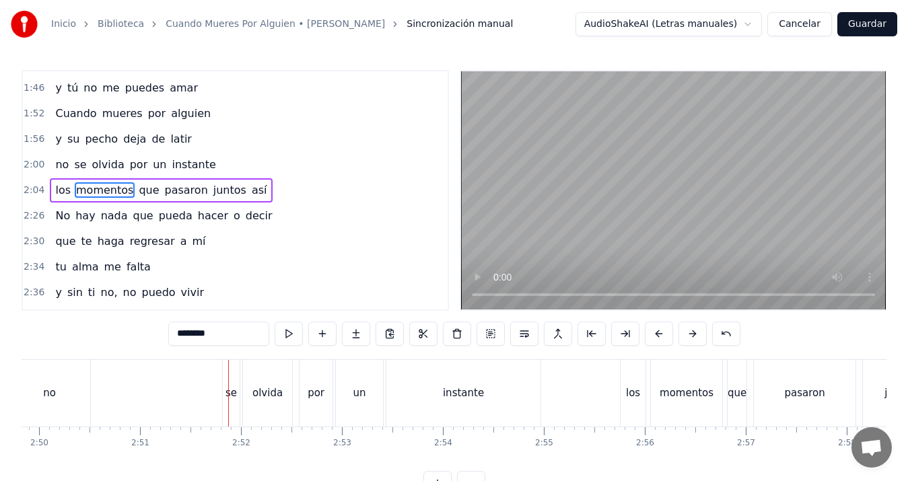
click at [69, 390] on div "no" at bounding box center [49, 393] width 81 height 67
type input "**"
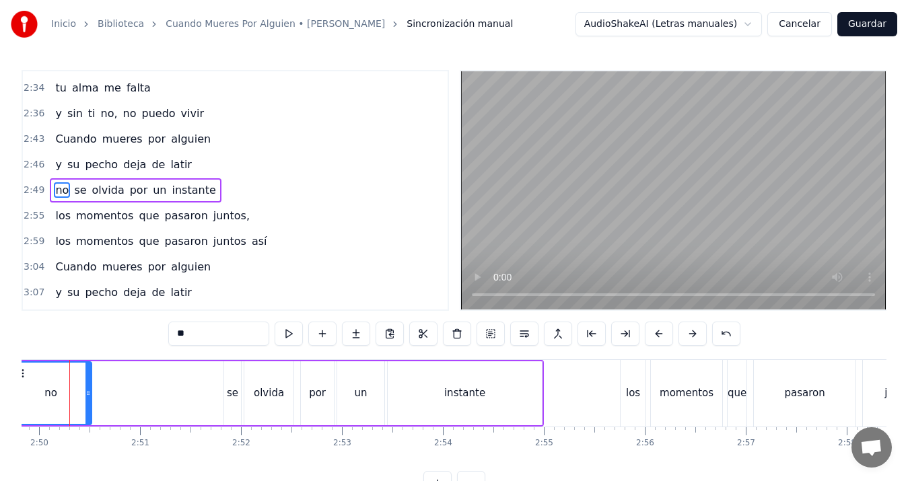
scroll to position [0, 17134]
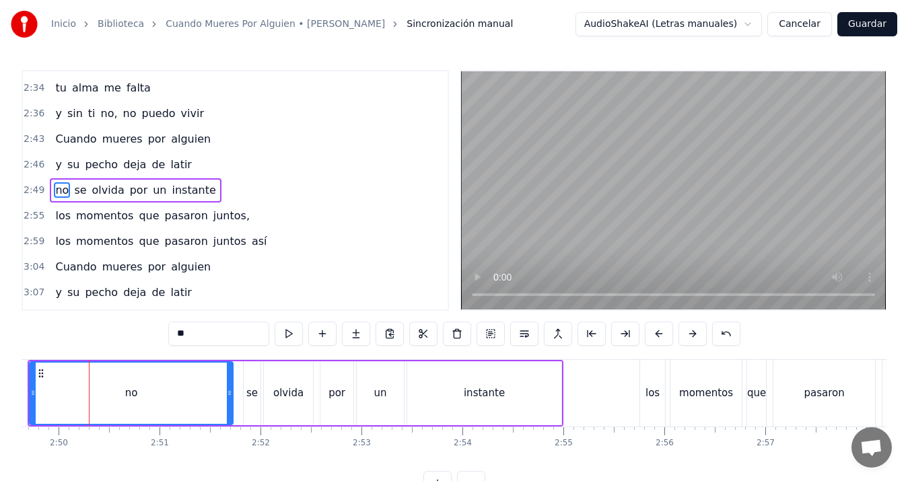
drag, startPoint x: 105, startPoint y: 390, endPoint x: 227, endPoint y: 393, distance: 121.9
click at [227, 393] on icon at bounding box center [229, 393] width 5 height 11
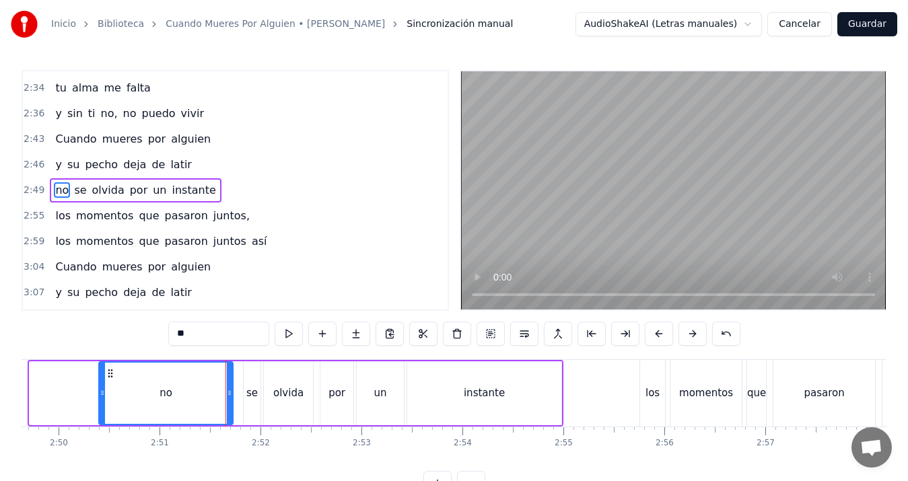
drag, startPoint x: 36, startPoint y: 395, endPoint x: 105, endPoint y: 393, distance: 69.4
click at [105, 393] on icon at bounding box center [102, 393] width 5 height 11
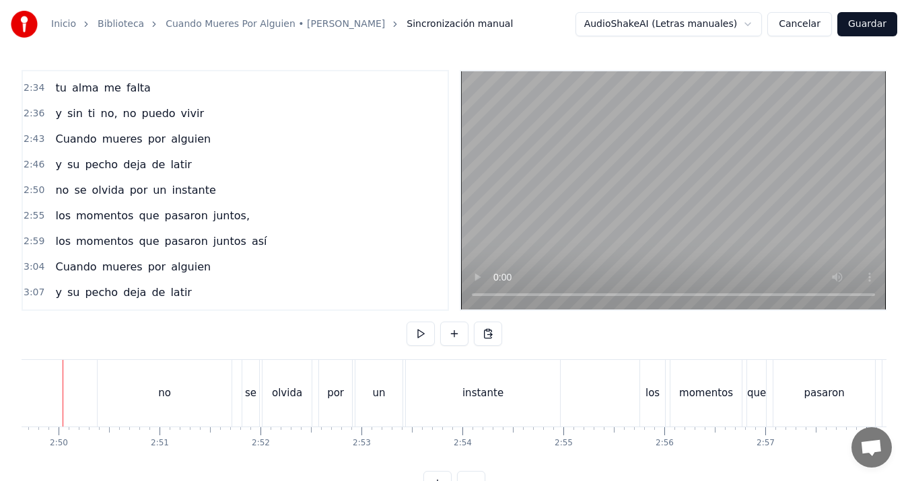
scroll to position [0, 17108]
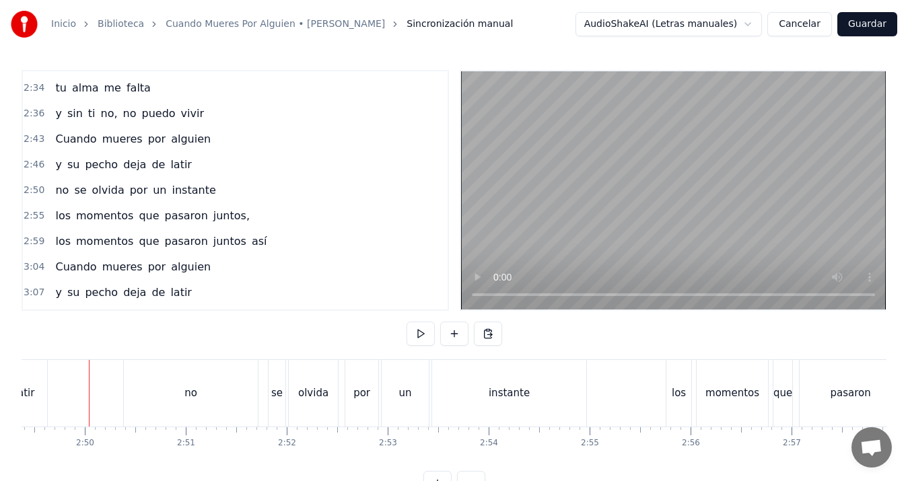
click at [30, 393] on div "latir" at bounding box center [25, 393] width 20 height 15
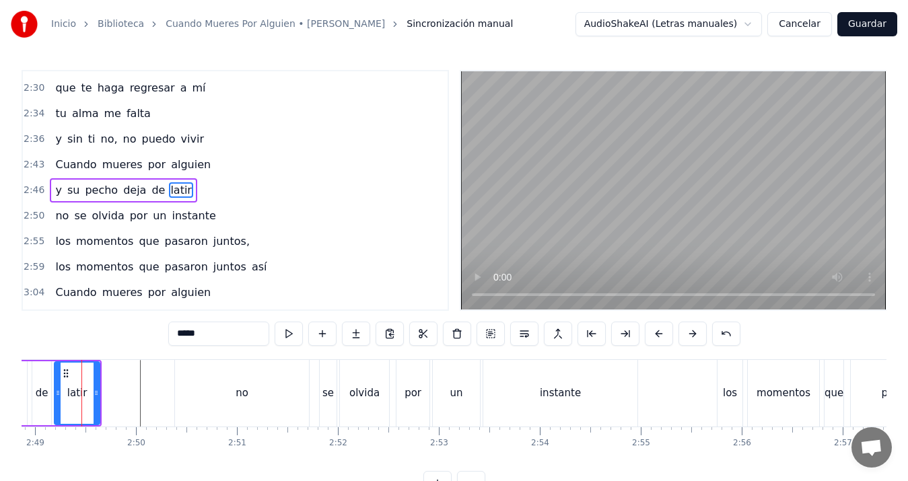
scroll to position [0, 17050]
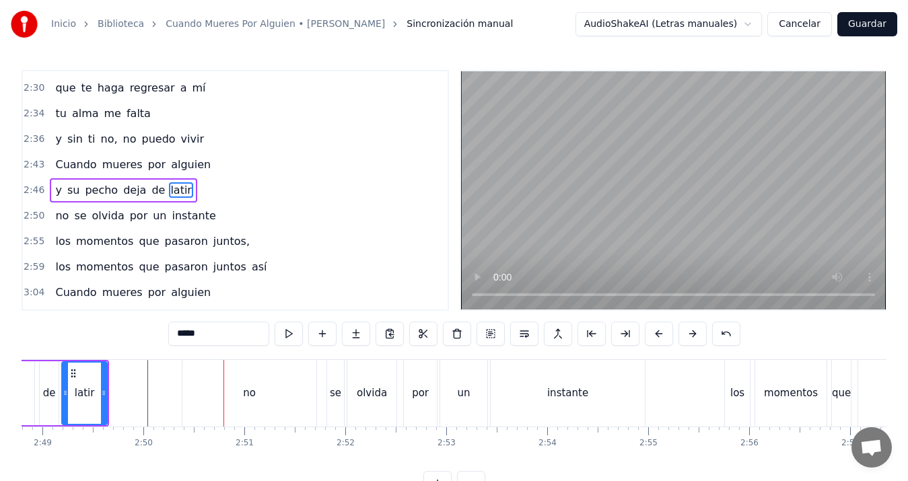
click at [32, 382] on div "deja" at bounding box center [10, 394] width 47 height 64
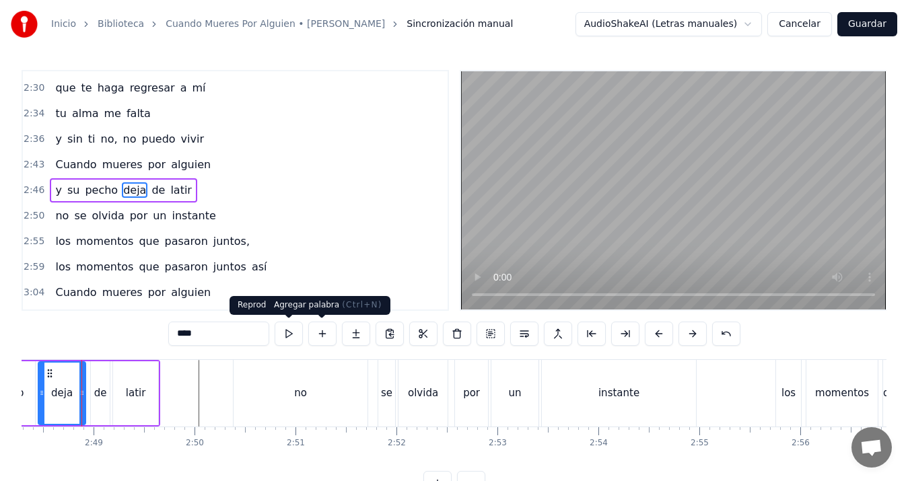
scroll to position [0, 16991]
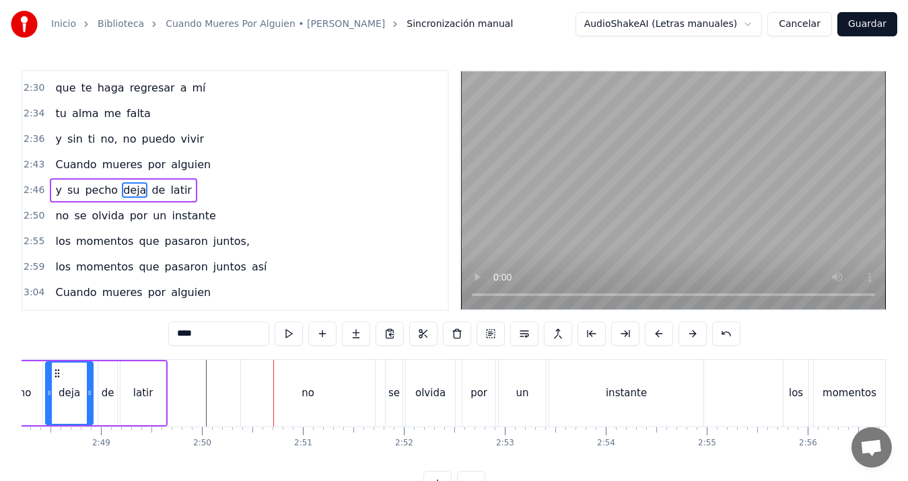
click at [156, 393] on div "latir" at bounding box center [143, 394] width 45 height 64
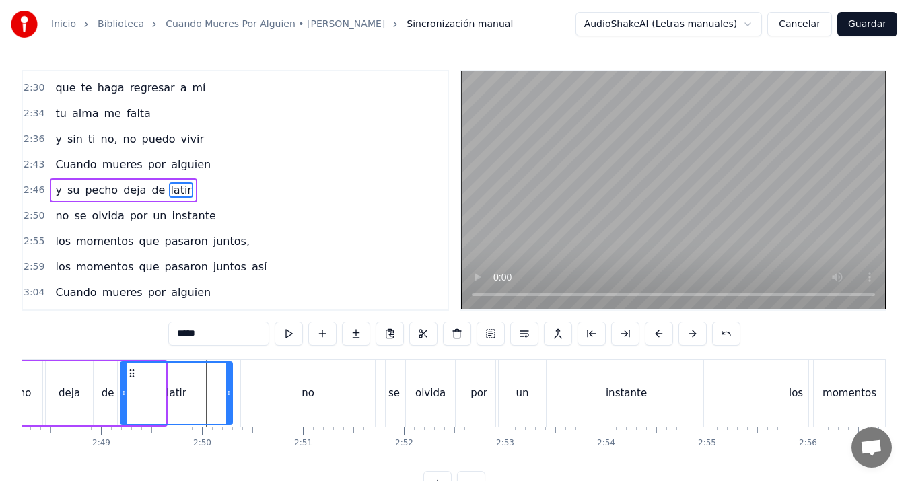
drag, startPoint x: 165, startPoint y: 393, endPoint x: 232, endPoint y: 388, distance: 66.8
click at [232, 388] on icon at bounding box center [228, 393] width 5 height 11
click at [33, 379] on div "pecho" at bounding box center [15, 394] width 53 height 64
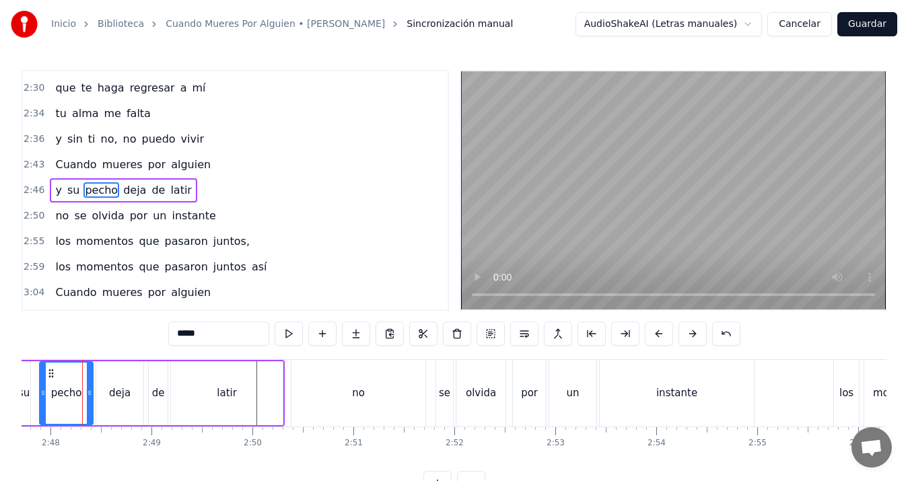
scroll to position [0, 16934]
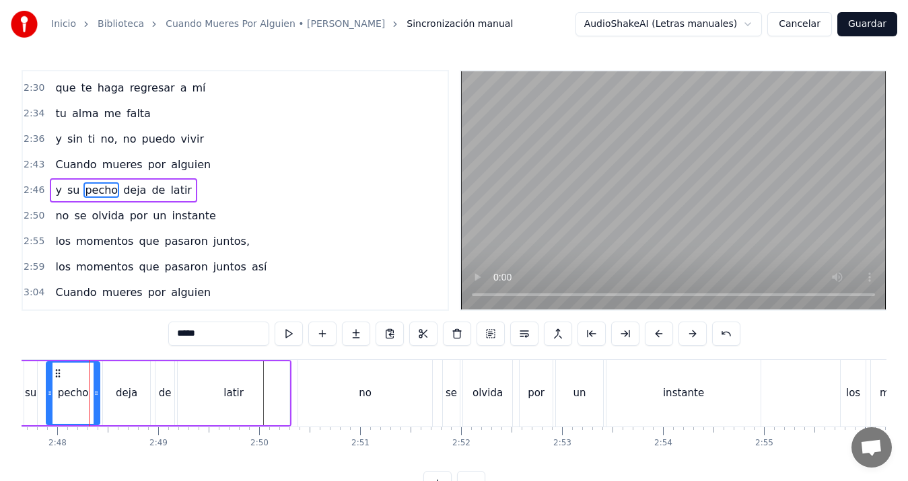
click at [29, 380] on div "su" at bounding box center [30, 394] width 13 height 64
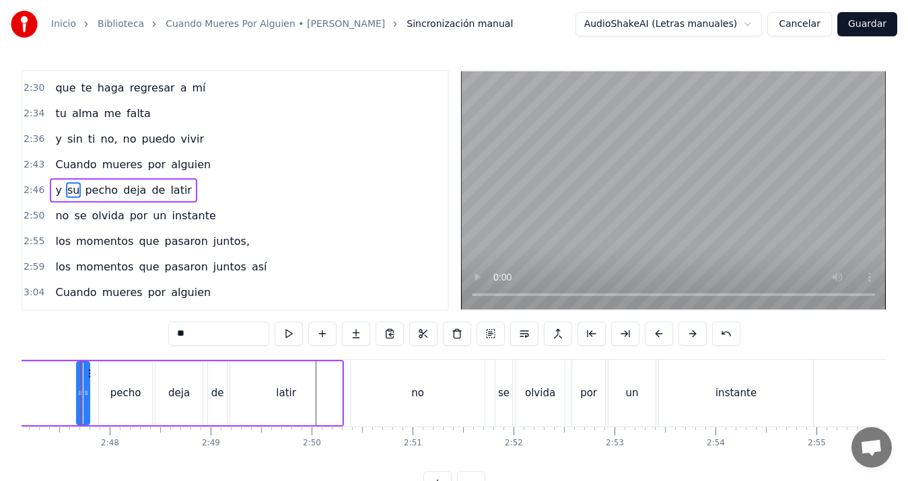
scroll to position [0, 16872]
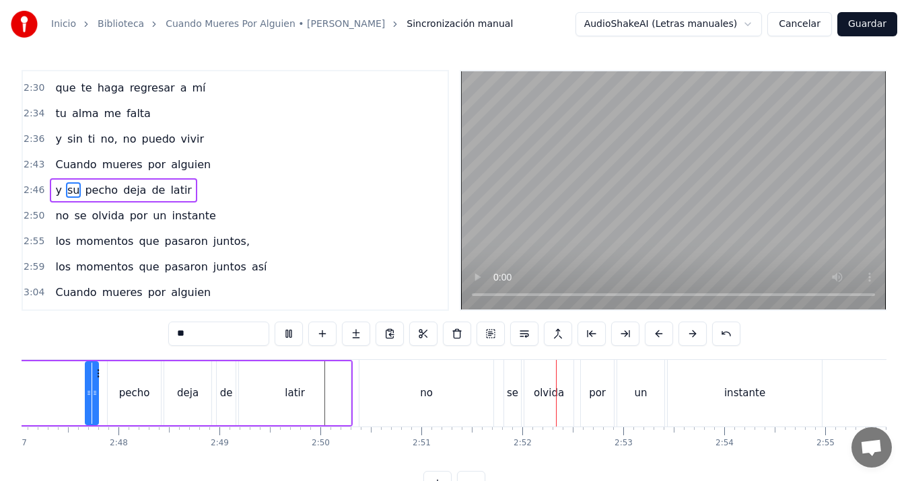
click at [493, 260] on video at bounding box center [673, 190] width 425 height 238
click at [434, 394] on div "no" at bounding box center [427, 393] width 134 height 67
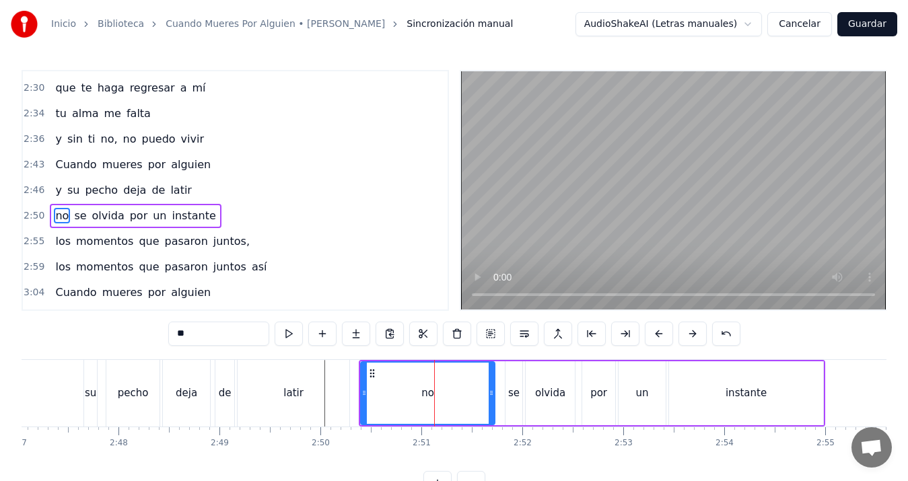
scroll to position [661, 0]
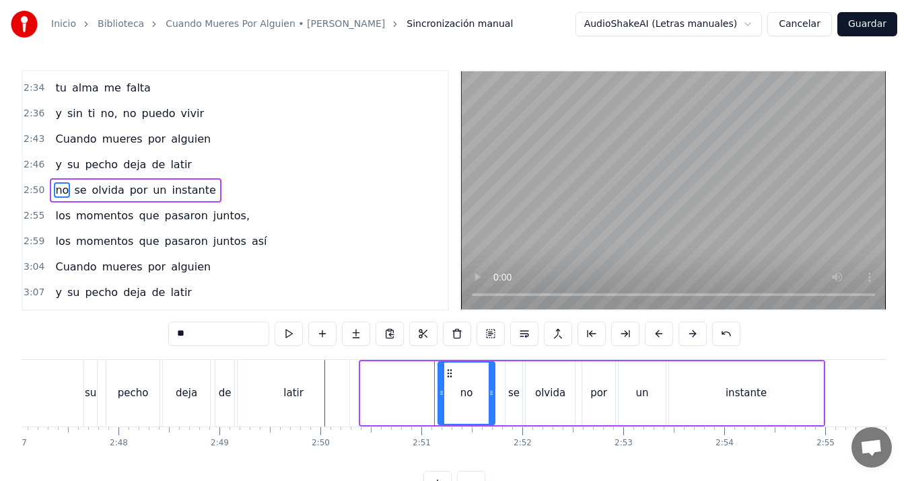
drag, startPoint x: 362, startPoint y: 395, endPoint x: 439, endPoint y: 385, distance: 78.0
click at [439, 385] on div at bounding box center [441, 393] width 5 height 61
click at [85, 391] on div "su" at bounding box center [90, 393] width 13 height 67
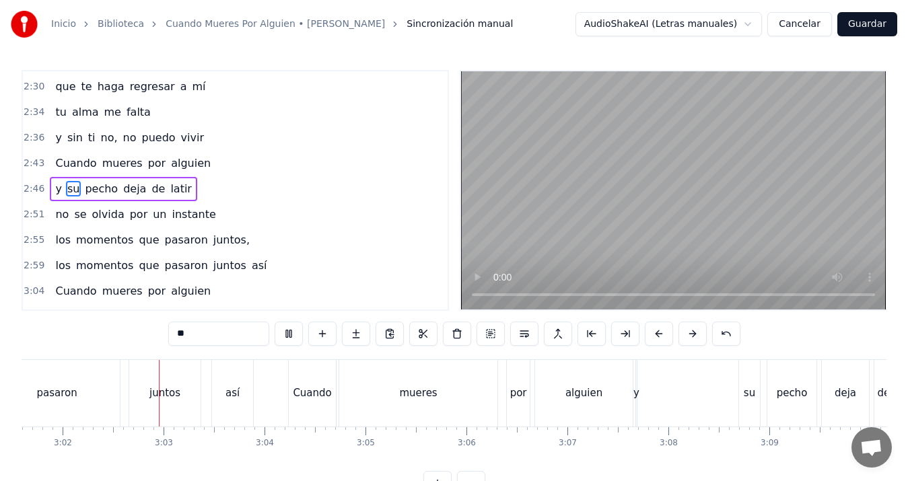
scroll to position [0, 18369]
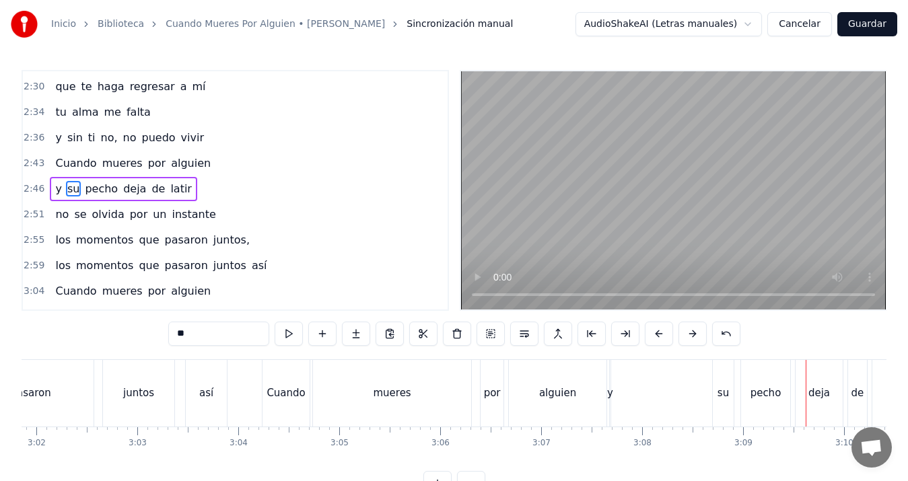
click at [611, 391] on div "y" at bounding box center [610, 393] width 6 height 15
type input "*"
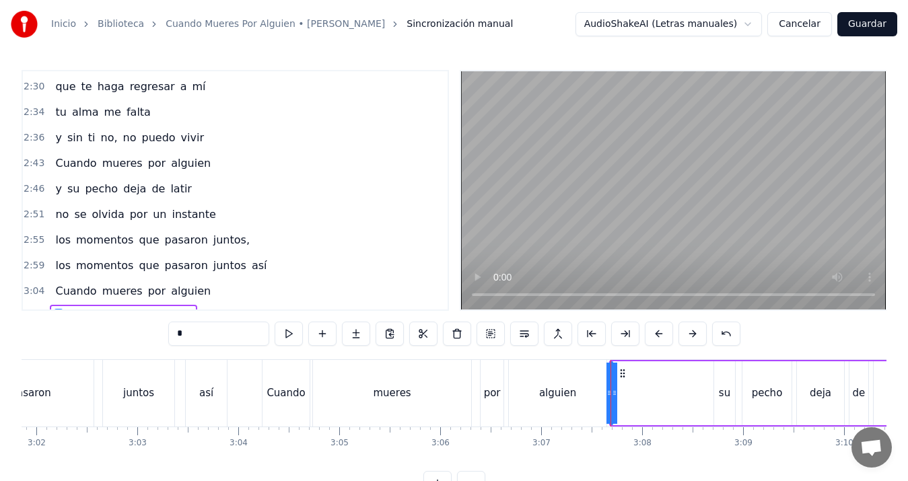
scroll to position [764, 0]
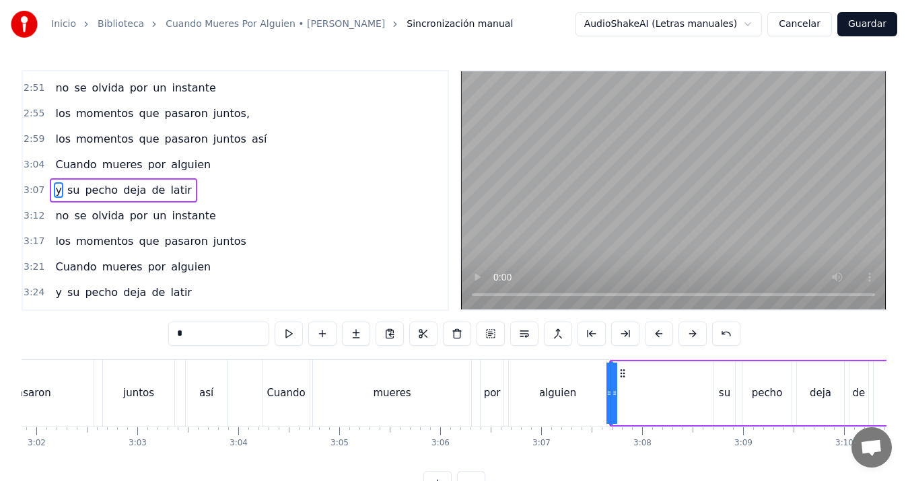
click at [618, 390] on div "y su pecho deja de latir" at bounding box center [812, 393] width 407 height 67
click at [614, 392] on div "y" at bounding box center [612, 393] width 6 height 15
drag, startPoint x: 613, startPoint y: 393, endPoint x: 593, endPoint y: 399, distance: 21.3
click at [593, 399] on div at bounding box center [594, 393] width 5 height 61
drag, startPoint x: 601, startPoint y: 372, endPoint x: 696, endPoint y: 372, distance: 94.9
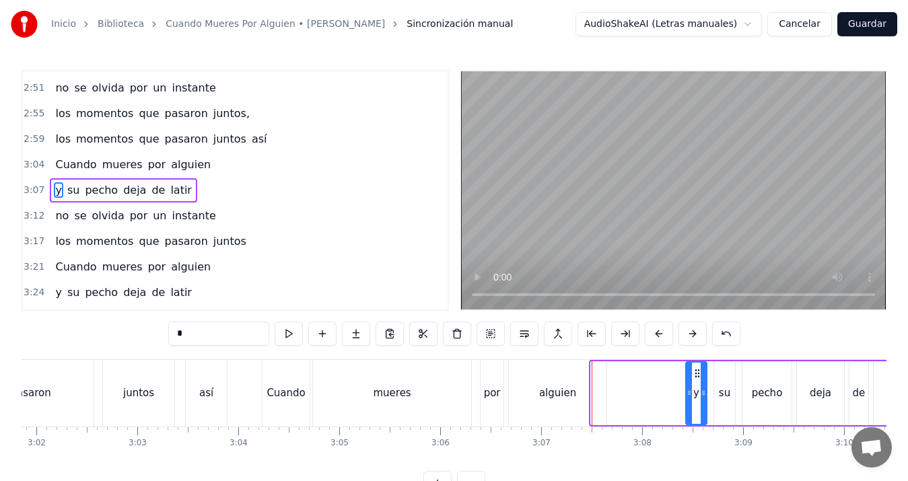
click at [696, 372] on icon at bounding box center [697, 373] width 11 height 11
click at [211, 388] on div "así" at bounding box center [206, 393] width 14 height 15
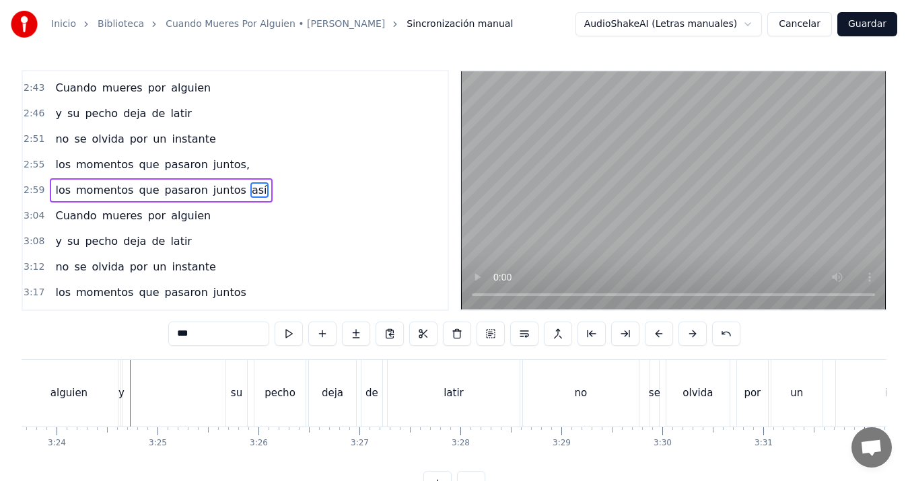
scroll to position [0, 20611]
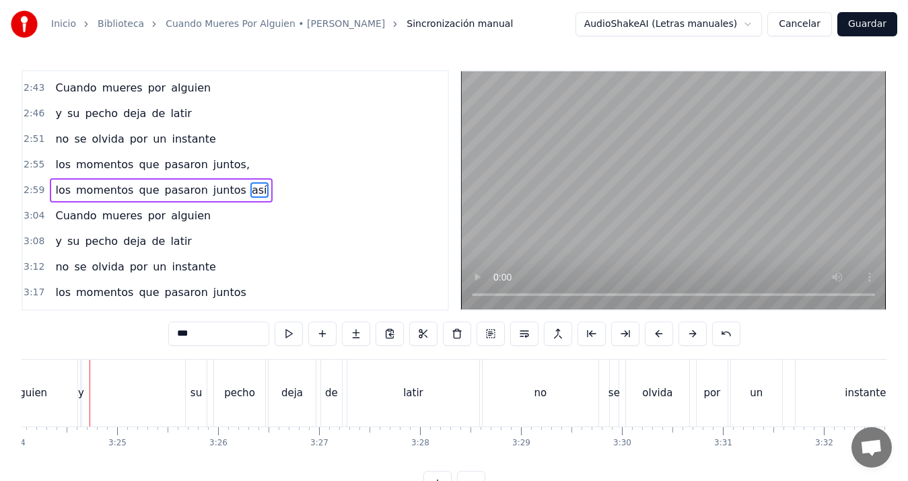
click at [83, 388] on div "y" at bounding box center [81, 393] width 6 height 15
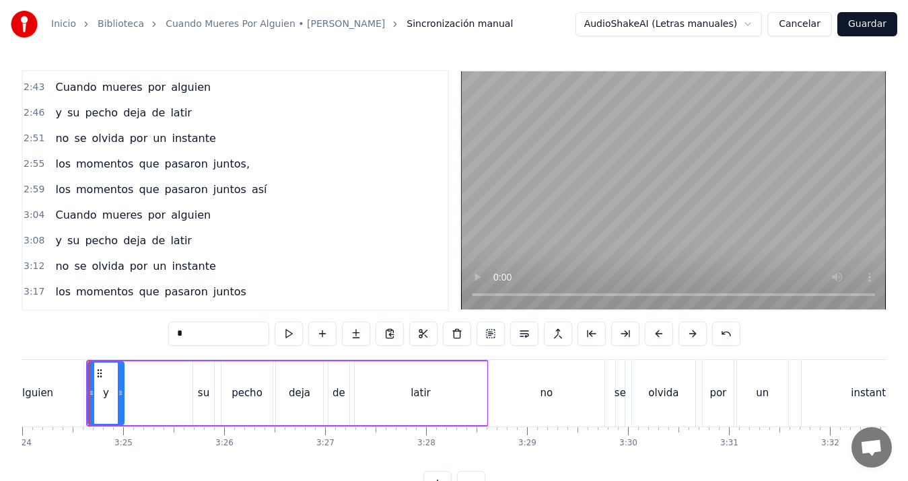
drag, startPoint x: 86, startPoint y: 389, endPoint x: 121, endPoint y: 396, distance: 35.8
click at [121, 396] on icon at bounding box center [120, 393] width 5 height 11
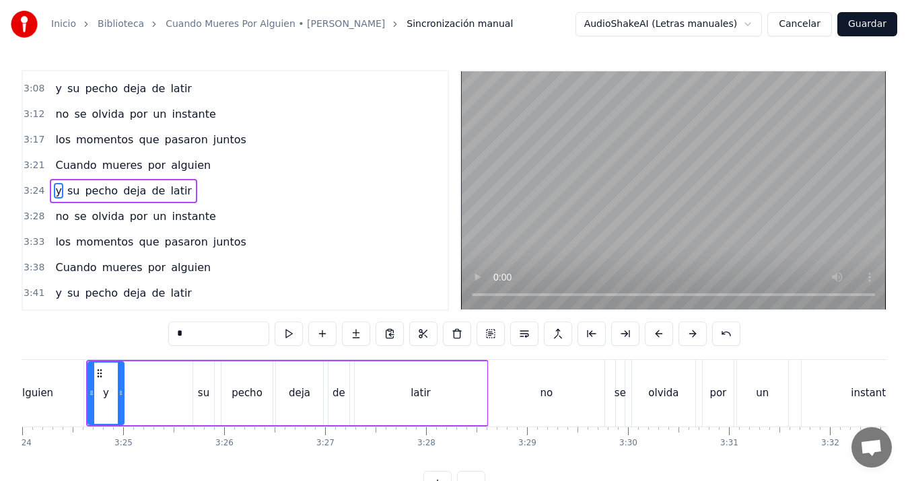
scroll to position [866, 0]
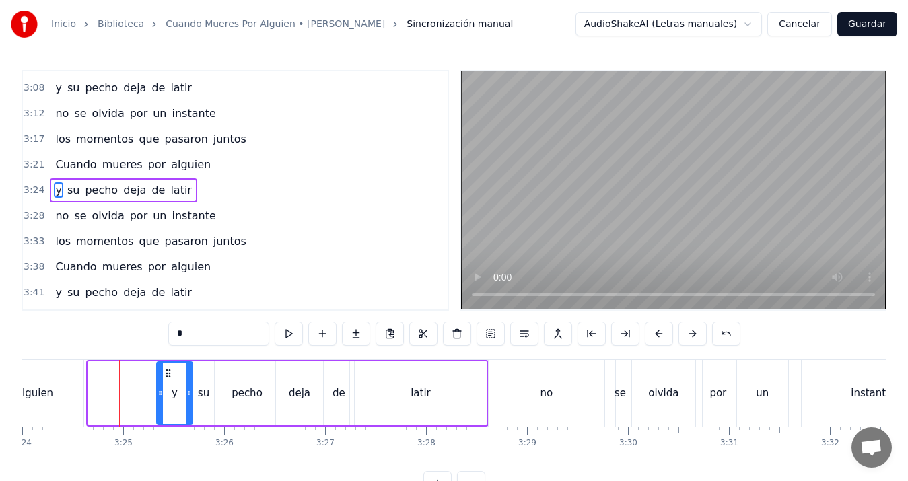
drag, startPoint x: 99, startPoint y: 374, endPoint x: 168, endPoint y: 378, distance: 68.8
click at [168, 378] on icon at bounding box center [168, 373] width 11 height 11
click at [35, 380] on div "alguien" at bounding box center [35, 393] width 98 height 67
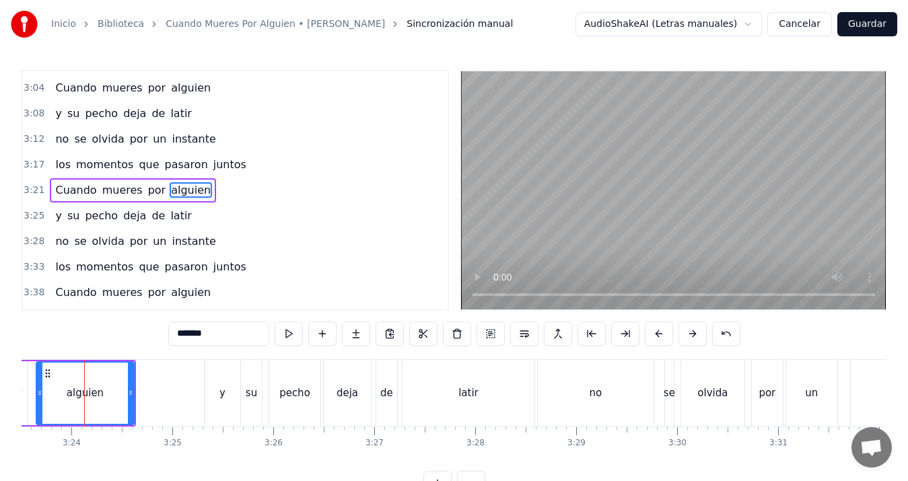
scroll to position [0, 20551]
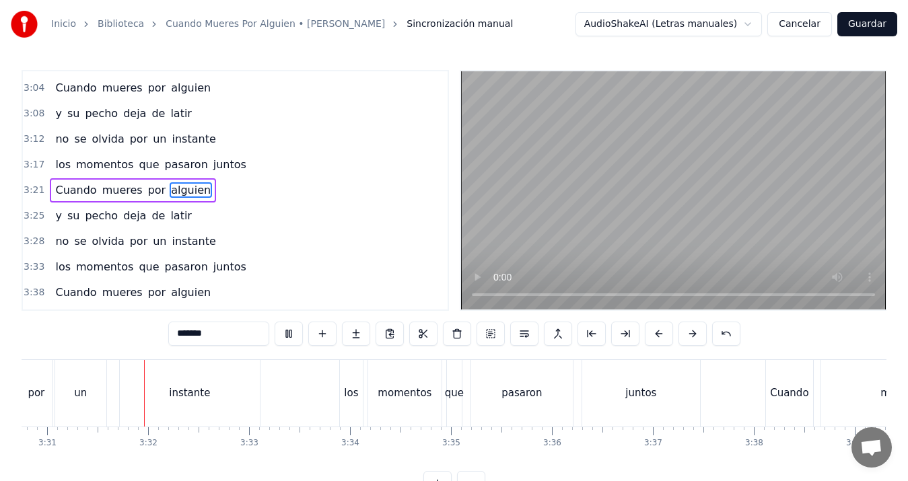
click at [492, 259] on video at bounding box center [673, 190] width 425 height 238
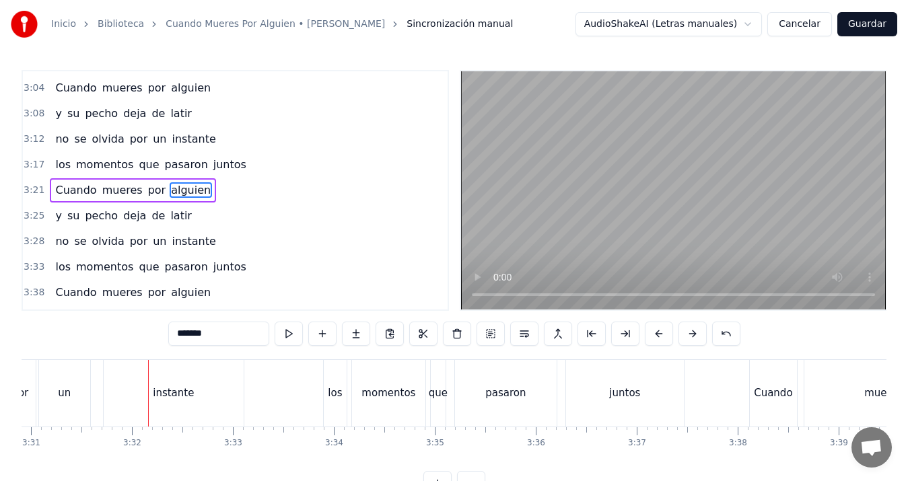
click at [270, 472] on div "0:19 Amanecí en tu cama 0:24 te vi sonreír 0:28 algo que pensabas 0:32 no me po…" at bounding box center [454, 283] width 865 height 426
click at [53, 389] on div "un" at bounding box center [64, 393] width 51 height 67
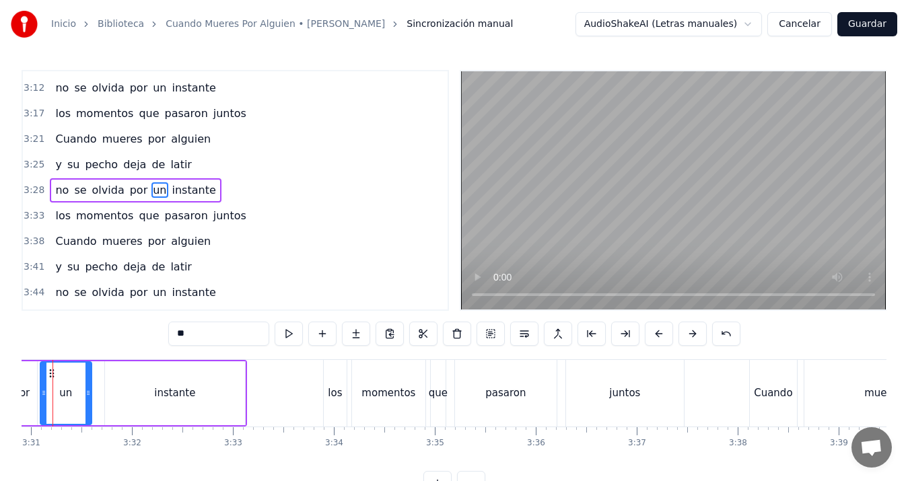
scroll to position [0, 21267]
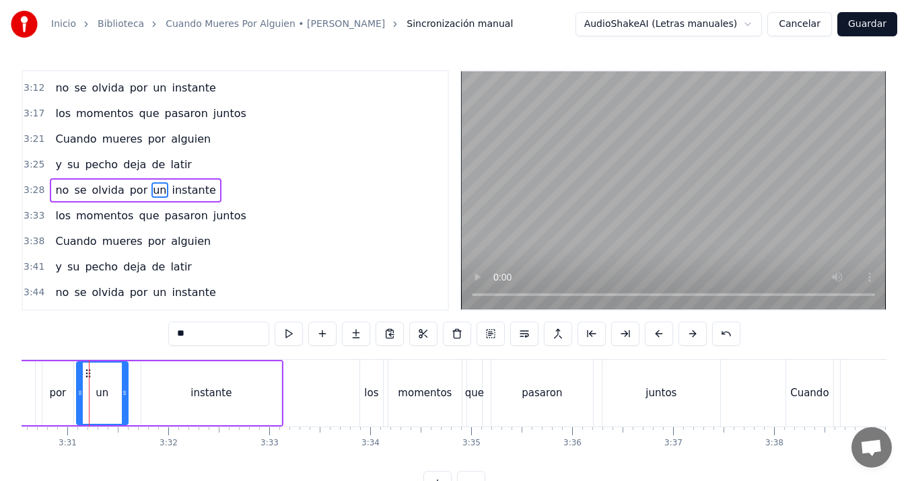
click at [63, 386] on div "por" at bounding box center [57, 393] width 17 height 15
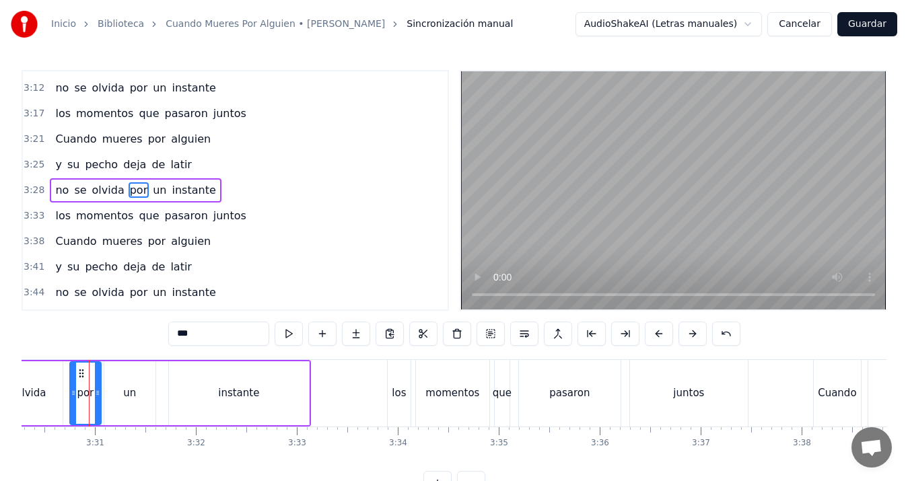
click at [42, 383] on div "olvida" at bounding box center [30, 394] width 63 height 64
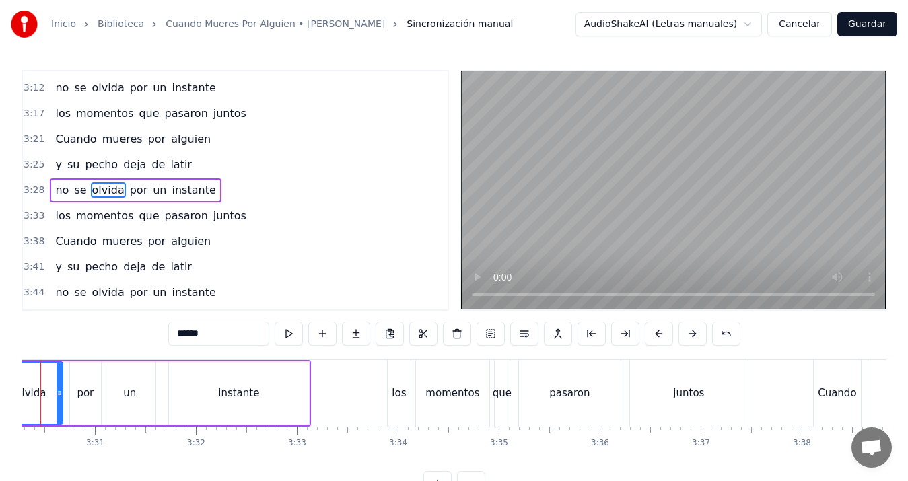
scroll to position [0, 21191]
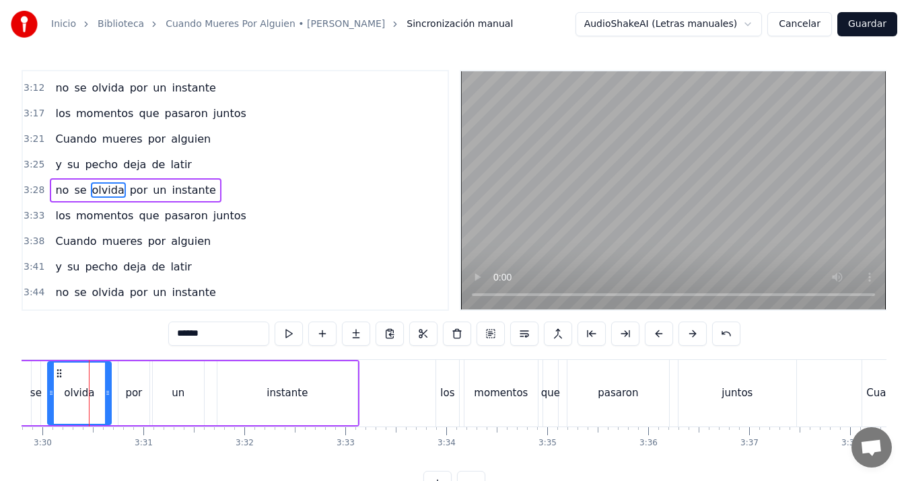
click at [36, 382] on div "se" at bounding box center [36, 394] width 9 height 64
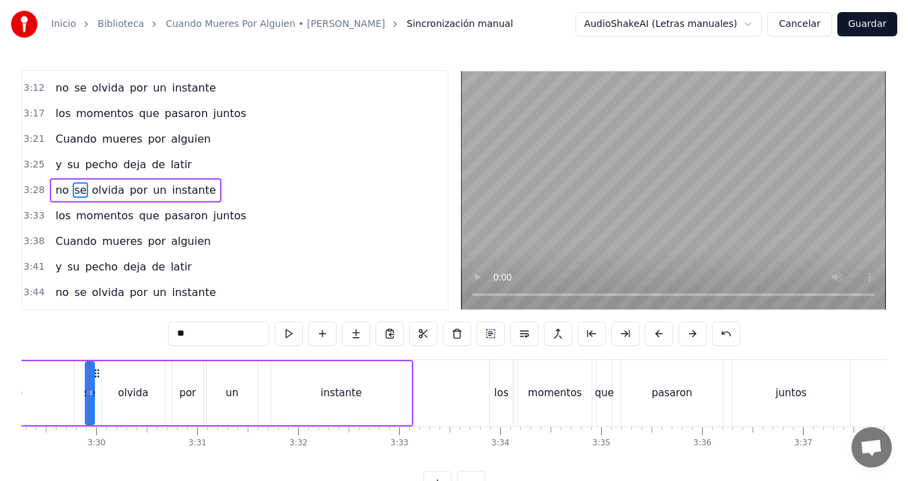
click at [36, 381] on div "no" at bounding box center [16, 394] width 116 height 64
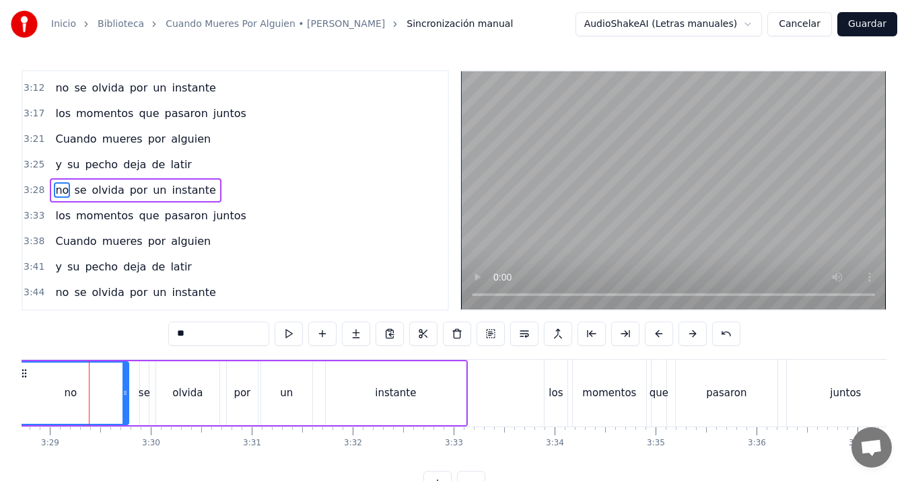
scroll to position [0, 20897]
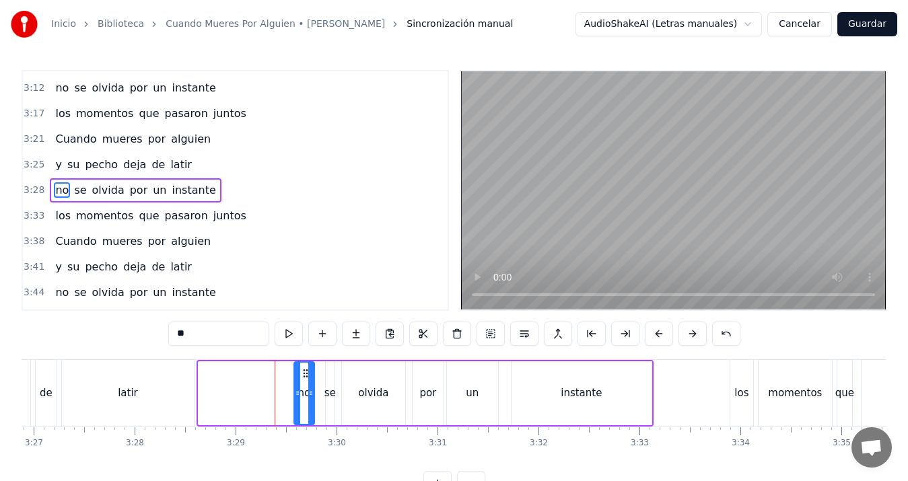
drag, startPoint x: 199, startPoint y: 395, endPoint x: 295, endPoint y: 382, distance: 96.5
click at [295, 382] on div at bounding box center [297, 393] width 5 height 61
drag, startPoint x: 313, startPoint y: 387, endPoint x: 322, endPoint y: 388, distance: 8.8
click at [322, 388] on div at bounding box center [319, 393] width 5 height 61
click at [44, 379] on div "de" at bounding box center [46, 393] width 21 height 67
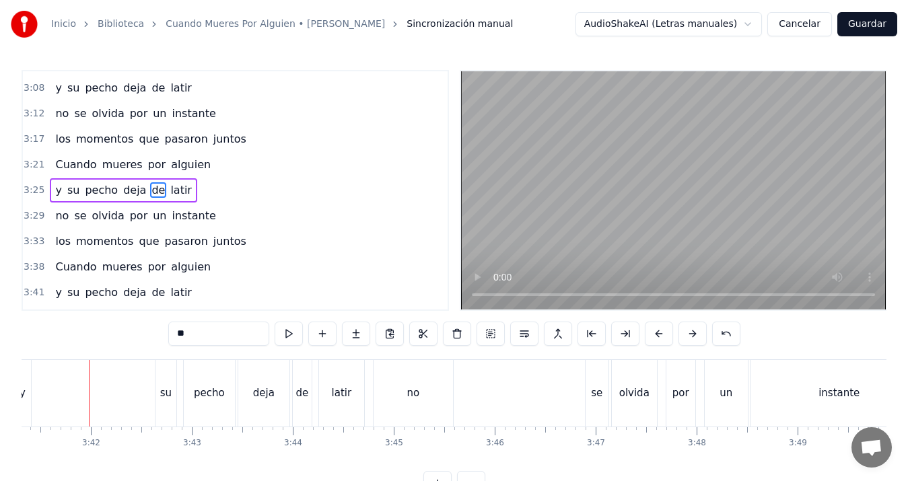
scroll to position [0, 21598]
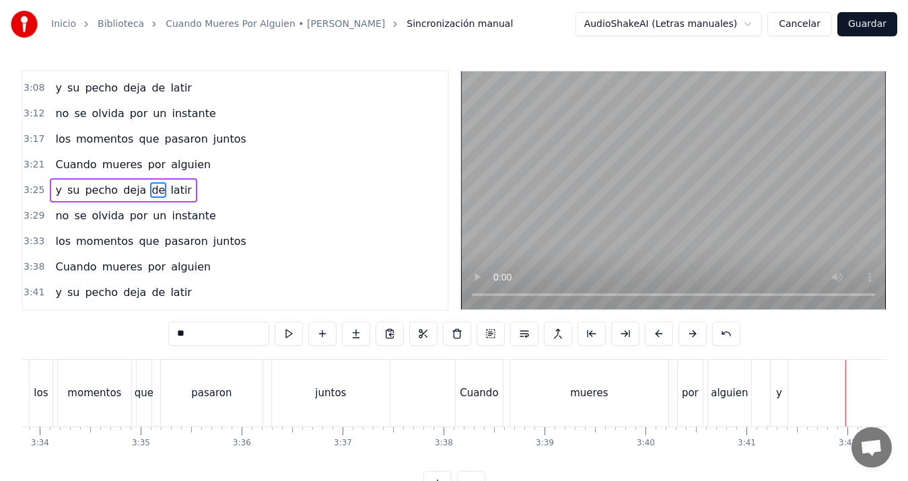
click at [780, 393] on div "y" at bounding box center [779, 393] width 6 height 15
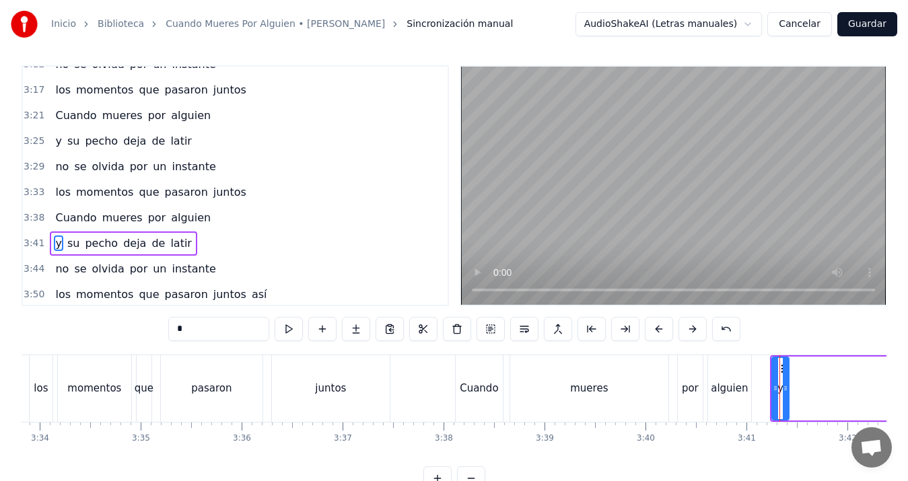
scroll to position [913, 0]
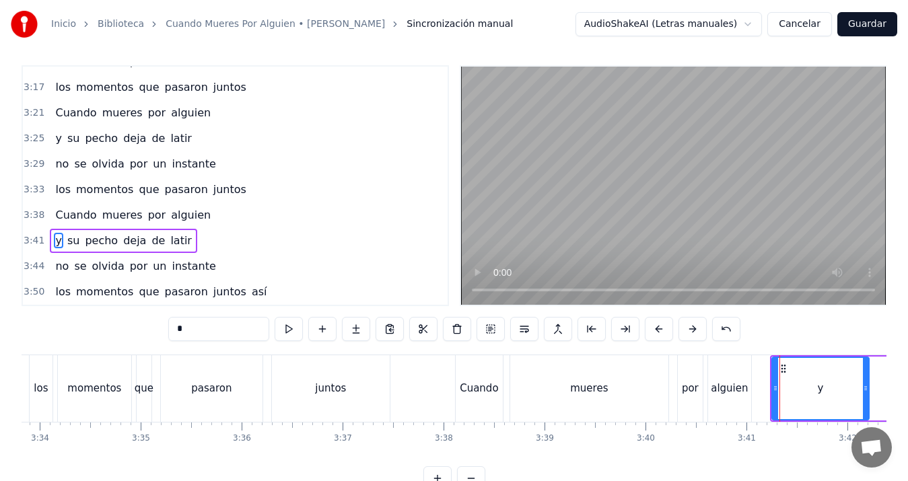
drag, startPoint x: 784, startPoint y: 387, endPoint x: 865, endPoint y: 386, distance: 80.1
click at [865, 386] on icon at bounding box center [865, 388] width 5 height 11
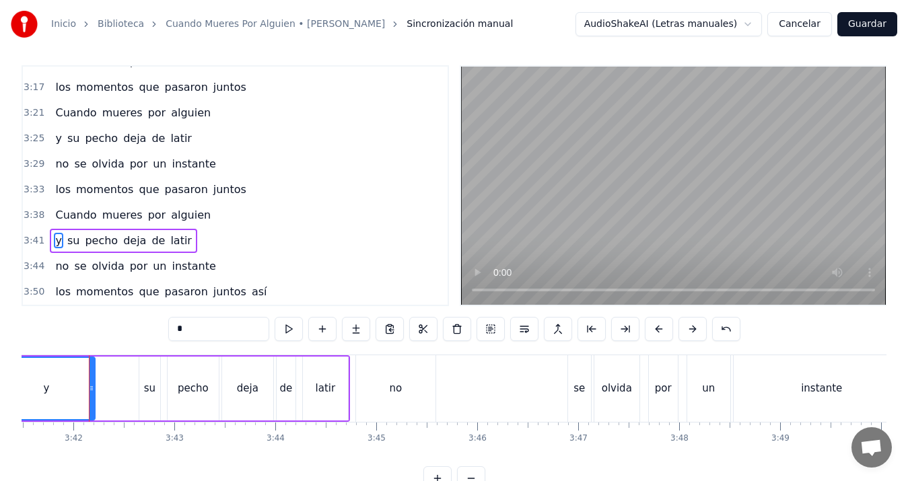
scroll to position [0, 22157]
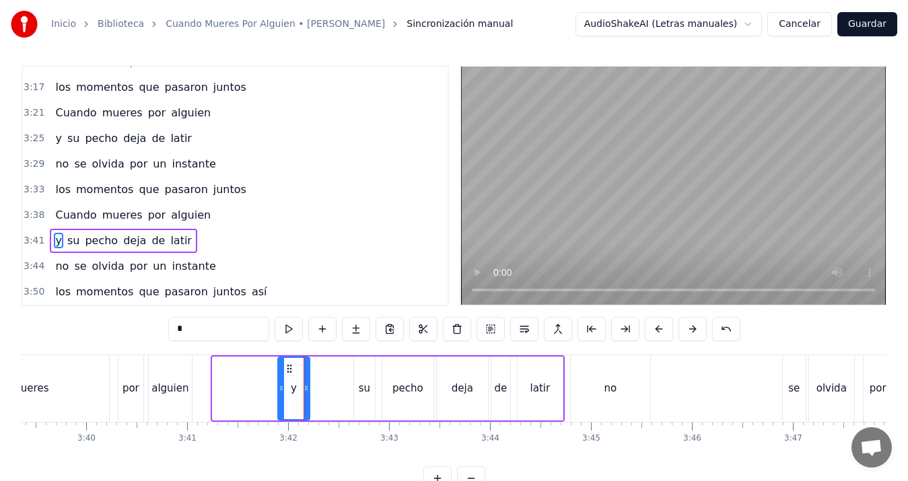
drag, startPoint x: 217, startPoint y: 387, endPoint x: 282, endPoint y: 382, distance: 65.5
click at [282, 382] on div at bounding box center [281, 388] width 5 height 61
click at [12, 365] on div "Inicio Biblioteca Cuando Mueres Por Alguien • [PERSON_NAME] Sincronización manu…" at bounding box center [454, 243] width 908 height 496
click at [34, 360] on div "mueres" at bounding box center [30, 389] width 158 height 67
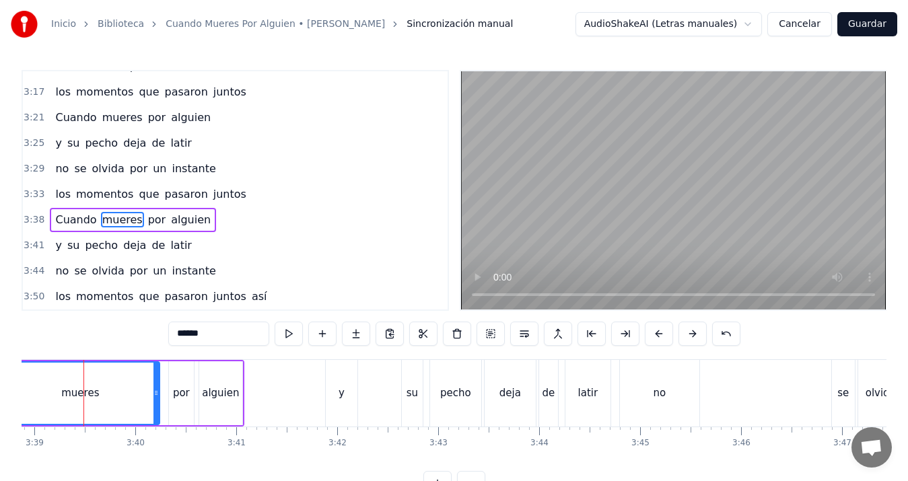
scroll to position [0, 22103]
click at [362, 383] on div "y" at bounding box center [347, 393] width 33 height 67
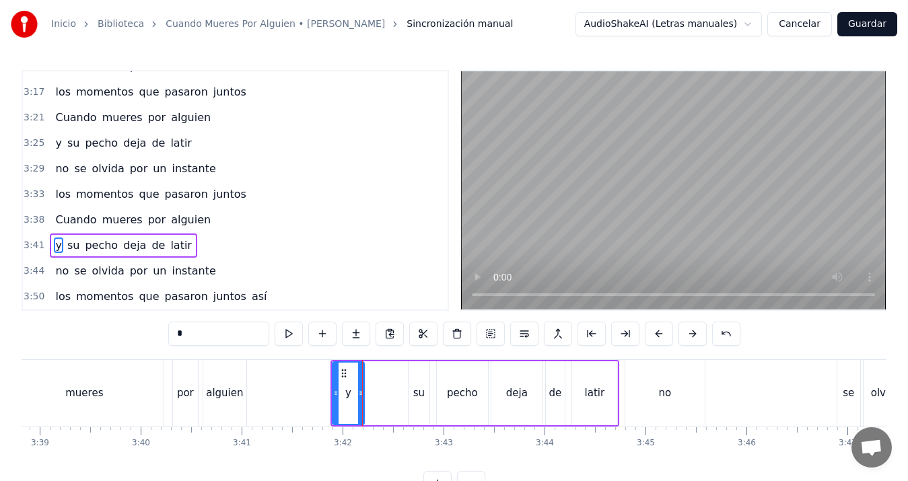
scroll to position [5, 0]
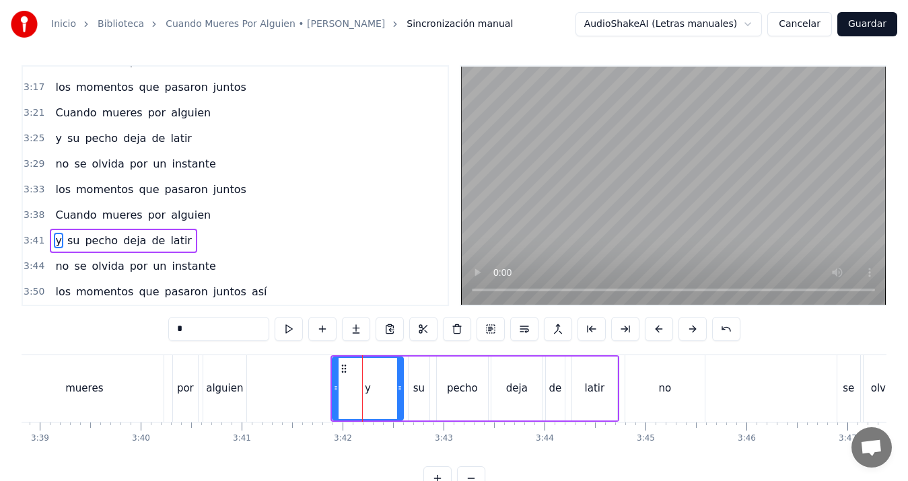
drag, startPoint x: 363, startPoint y: 388, endPoint x: 402, endPoint y: 383, distance: 39.3
click at [402, 383] on icon at bounding box center [399, 388] width 5 height 11
click at [681, 383] on div "no" at bounding box center [665, 389] width 79 height 67
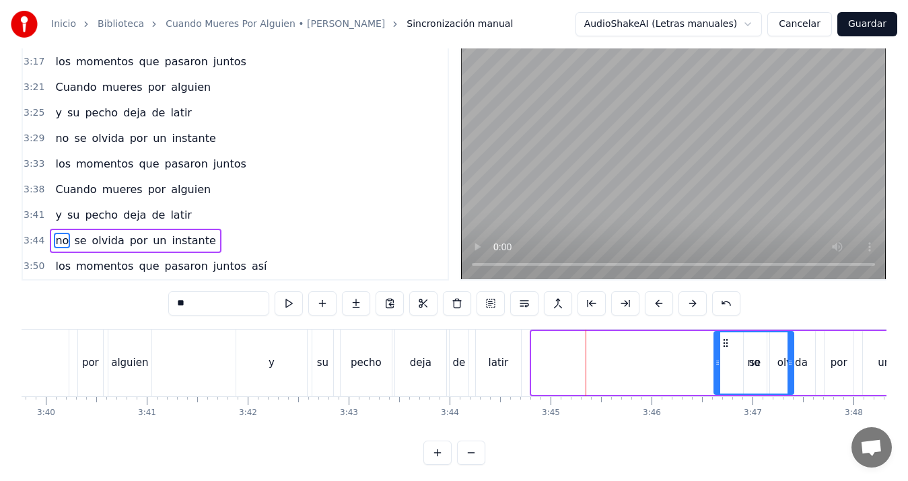
scroll to position [0, 22200]
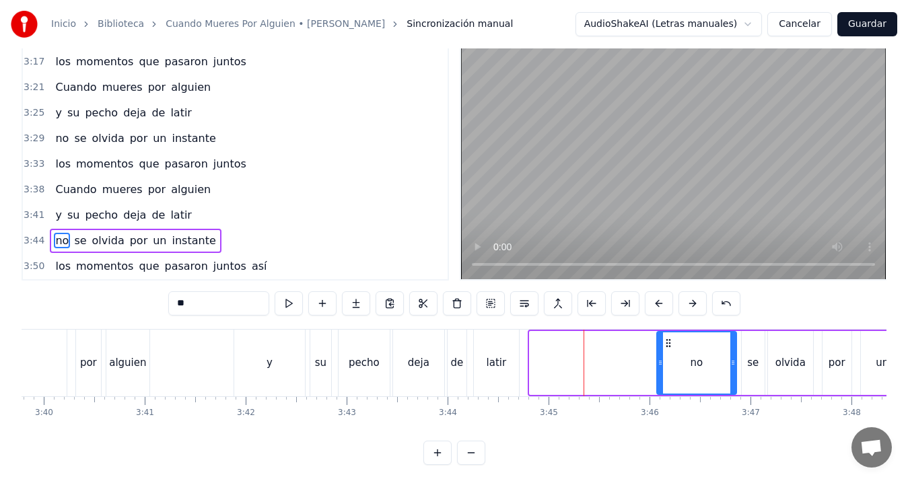
drag, startPoint x: 639, startPoint y: 344, endPoint x: 669, endPoint y: 344, distance: 30.3
click at [669, 344] on icon at bounding box center [668, 343] width 11 height 11
type input "******"
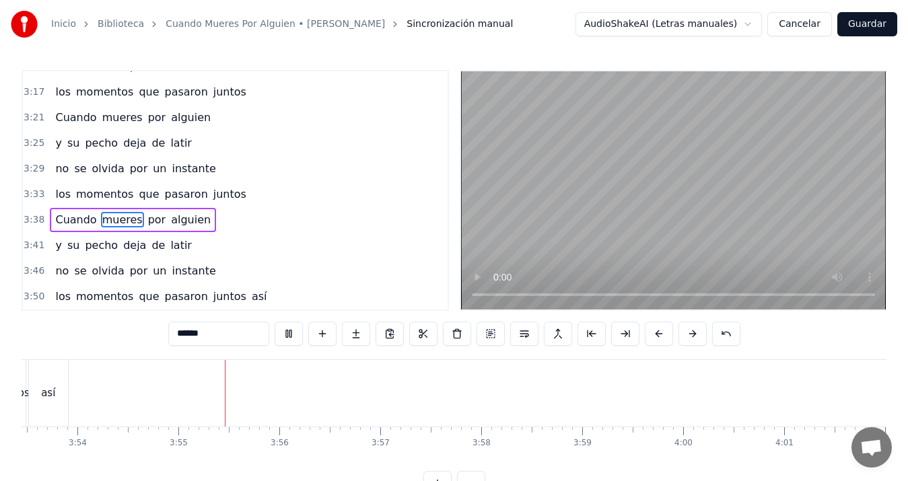
scroll to position [0, 23658]
click at [872, 26] on button "Guardar" at bounding box center [868, 24] width 60 height 24
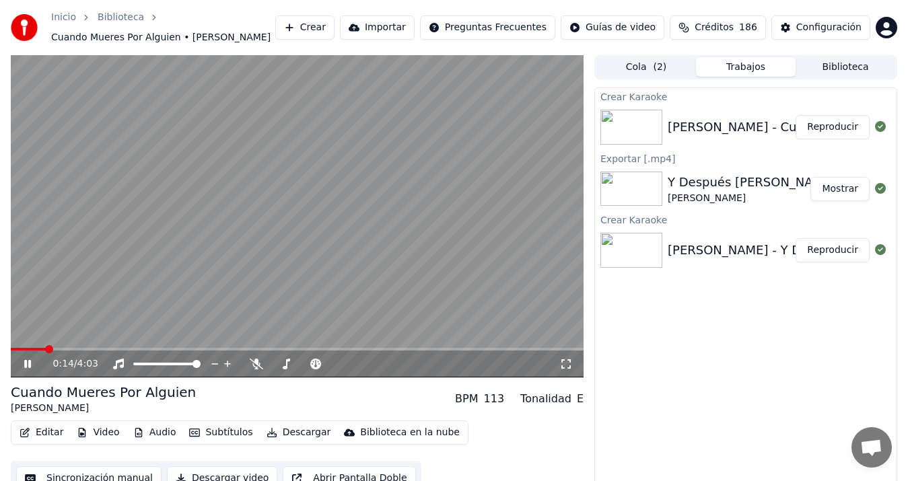
click at [112, 480] on button "Sincronización manual" at bounding box center [88, 479] width 145 height 24
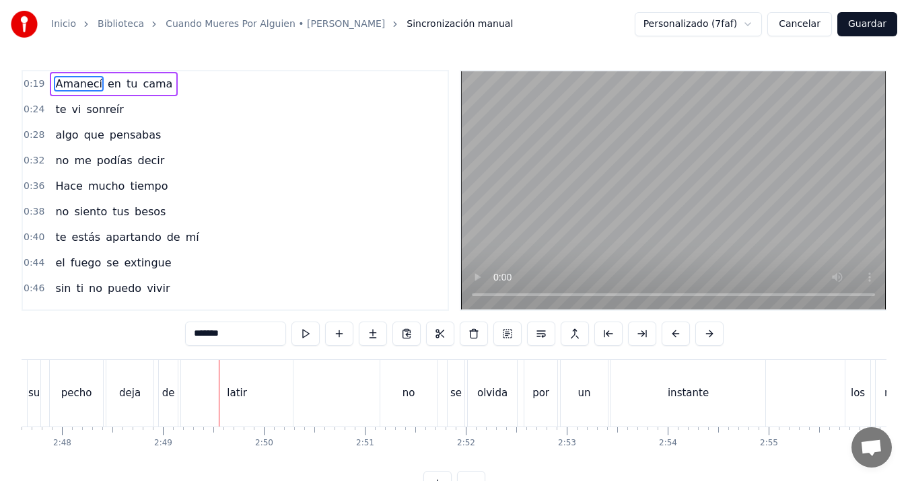
scroll to position [0, 16172]
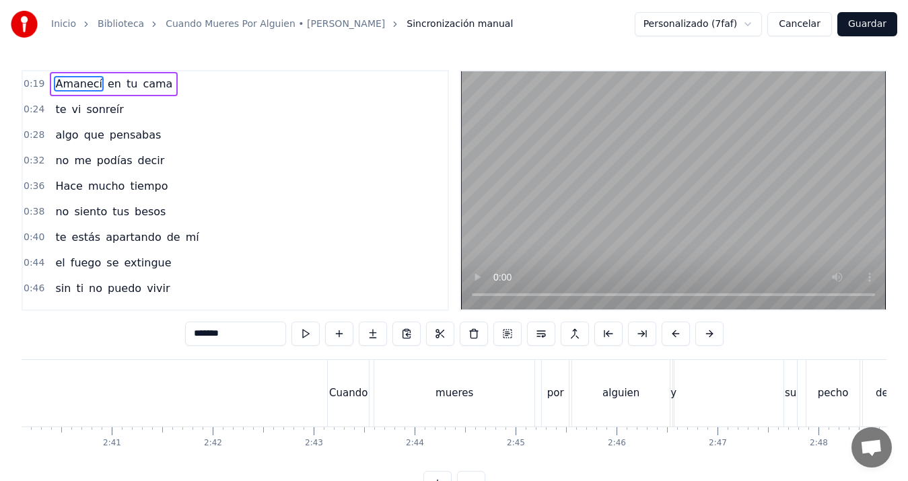
click at [674, 398] on div "y" at bounding box center [674, 393] width 6 height 15
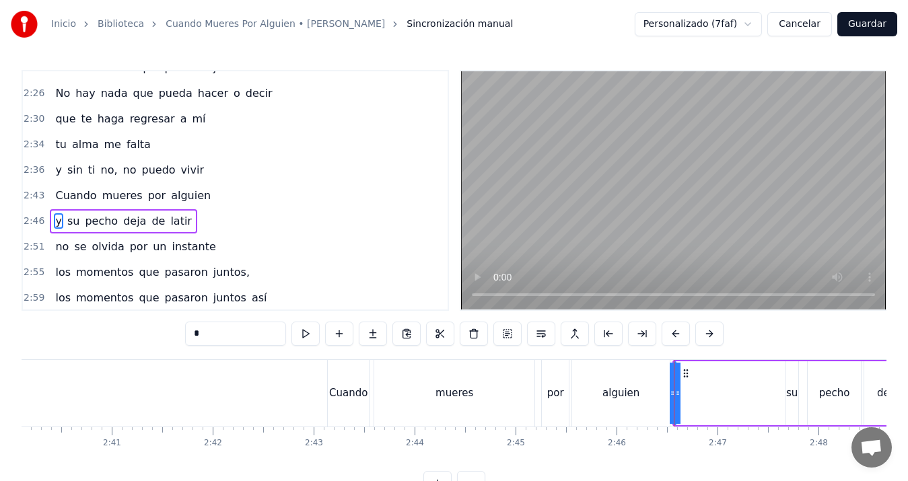
scroll to position [636, 0]
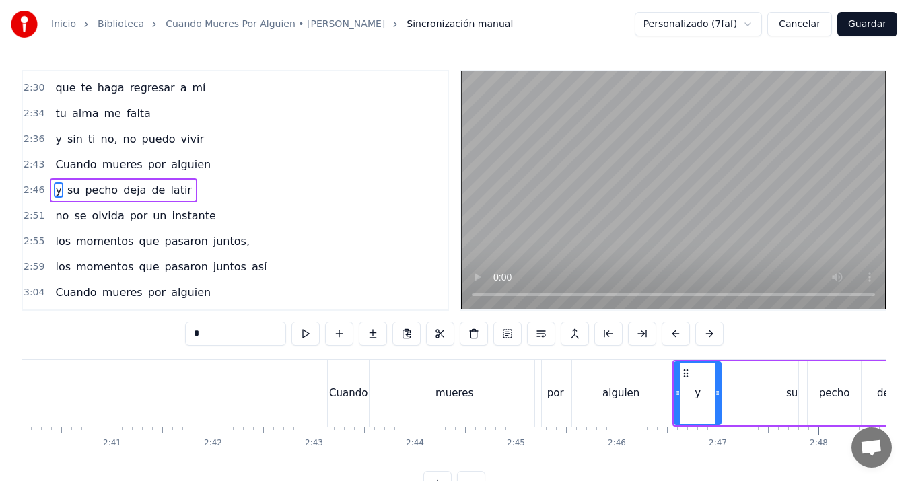
drag, startPoint x: 673, startPoint y: 391, endPoint x: 719, endPoint y: 389, distance: 45.8
click at [719, 389] on icon at bounding box center [717, 393] width 5 height 11
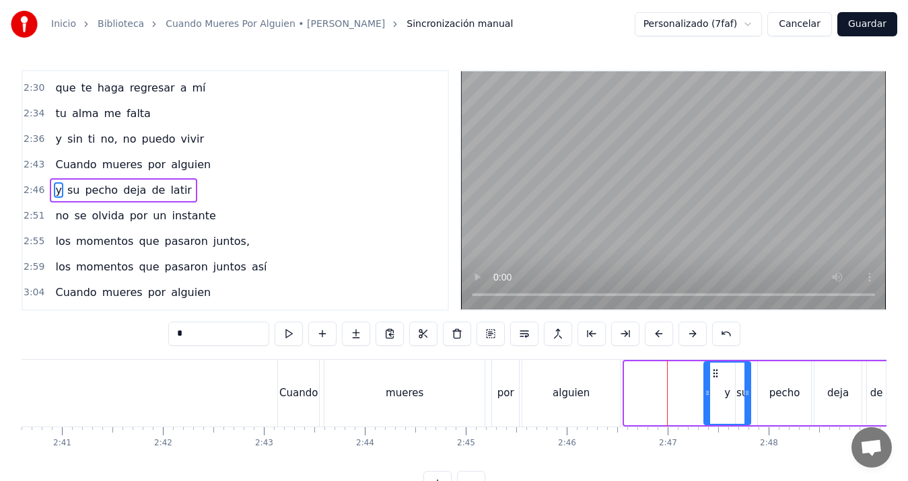
scroll to position [0, 16223]
drag, startPoint x: 687, startPoint y: 372, endPoint x: 698, endPoint y: 370, distance: 10.9
click at [698, 370] on icon at bounding box center [698, 373] width 11 height 11
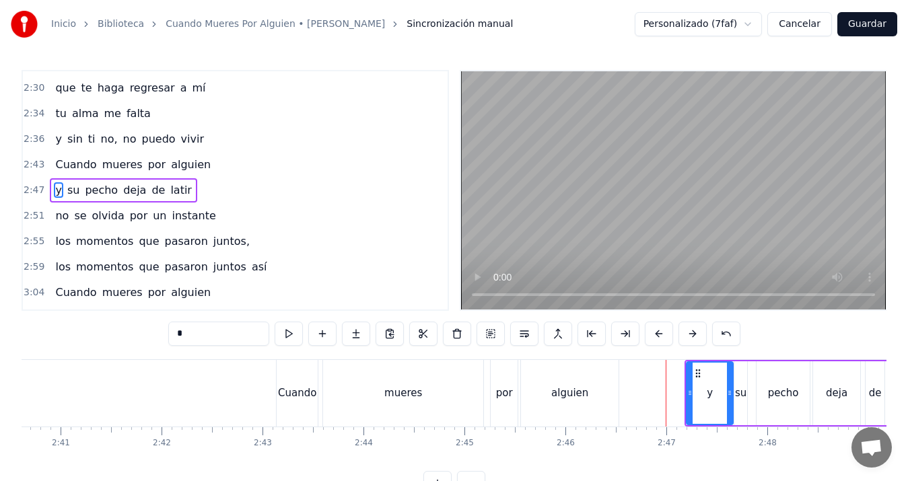
click at [291, 386] on div "Cuando" at bounding box center [297, 393] width 38 height 15
type input "******"
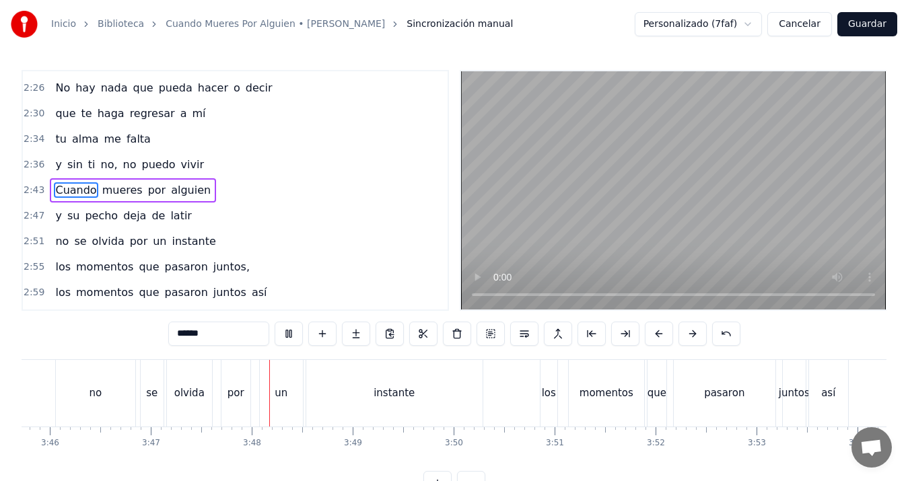
scroll to position [0, 22919]
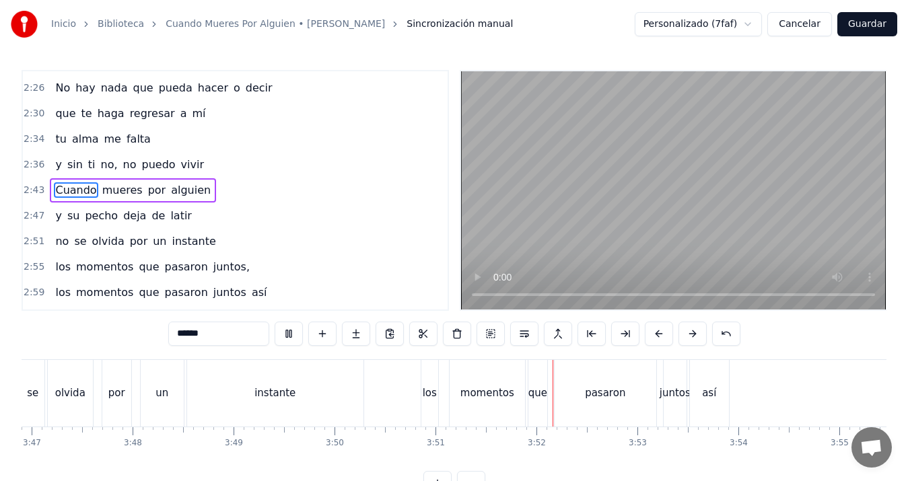
click at [529, 257] on video at bounding box center [673, 190] width 425 height 238
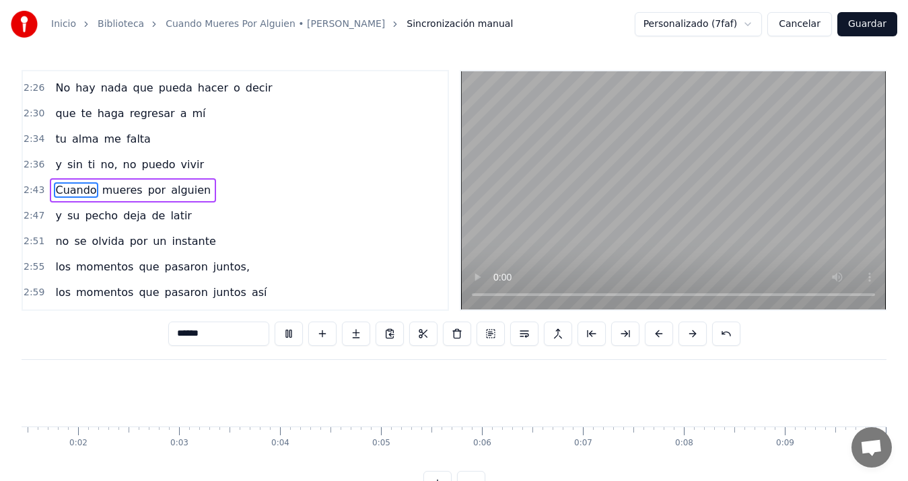
scroll to position [0, 61]
click at [880, 23] on button "Guardar" at bounding box center [868, 24] width 60 height 24
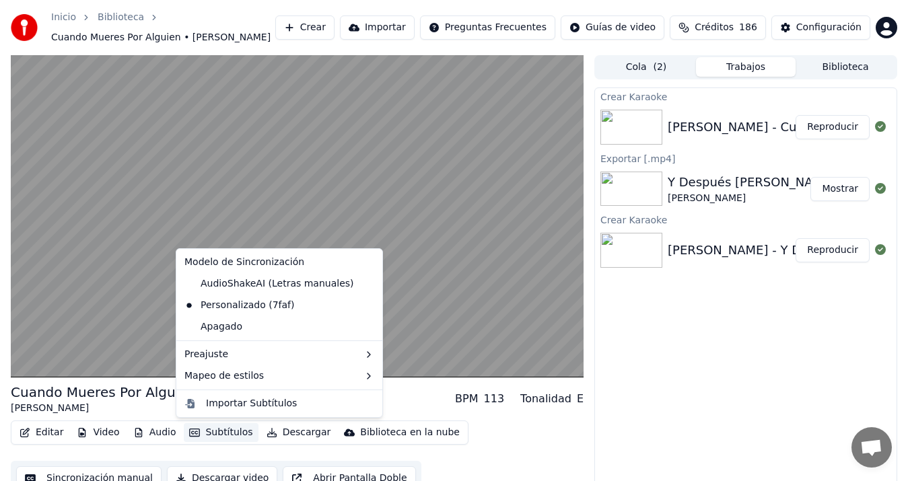
click at [218, 433] on button "Subtítulos" at bounding box center [221, 433] width 74 height 19
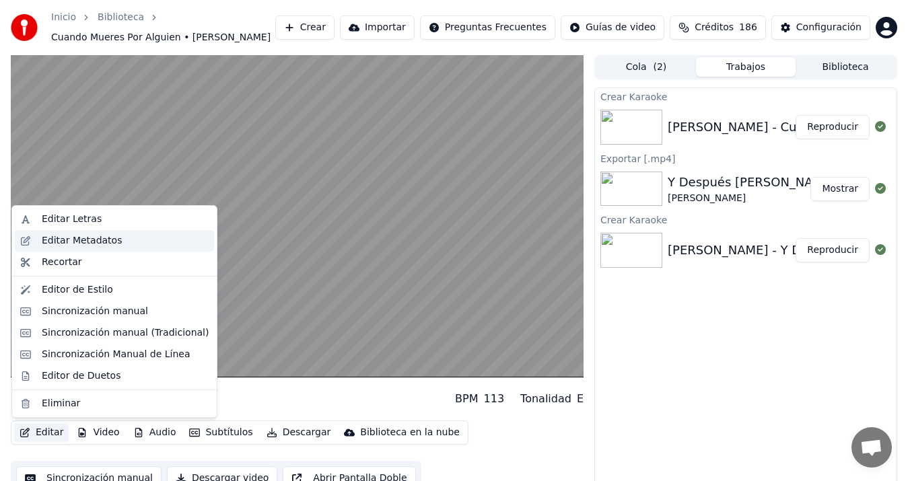
click at [92, 245] on div "Editar Metadatos" at bounding box center [82, 240] width 80 height 13
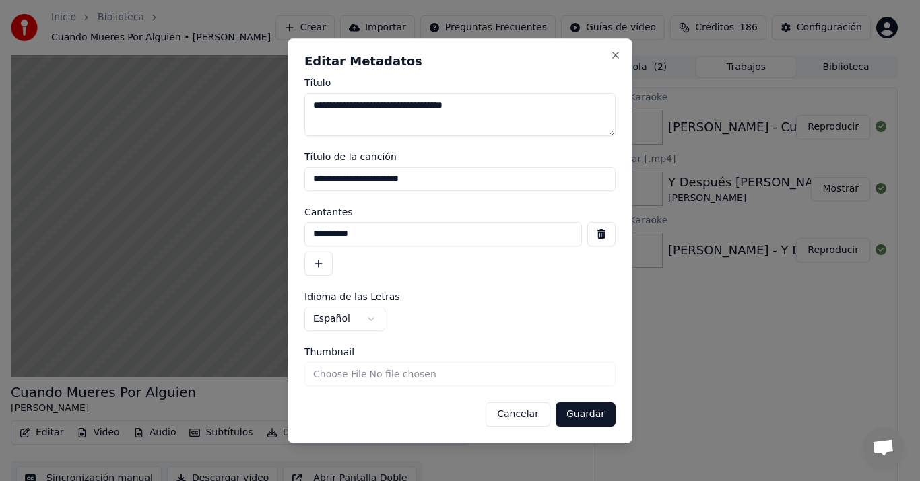
click at [584, 424] on button "Guardar" at bounding box center [586, 415] width 60 height 24
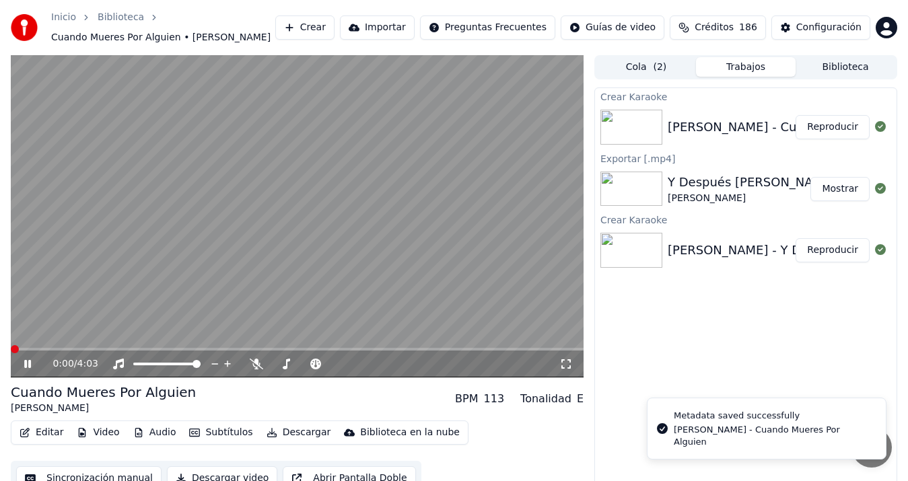
click at [11, 347] on span at bounding box center [15, 349] width 8 height 8
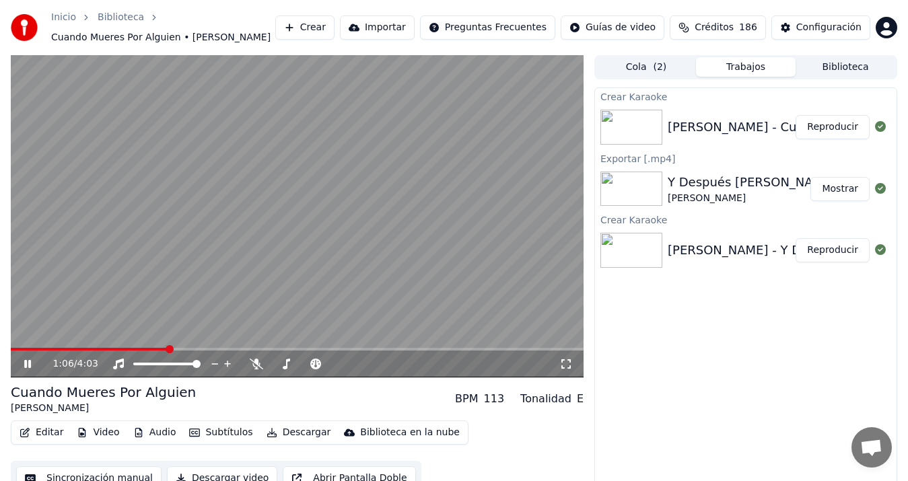
click at [231, 470] on button "Descargar video" at bounding box center [222, 479] width 110 height 24
